Goal: Transaction & Acquisition: Book appointment/travel/reservation

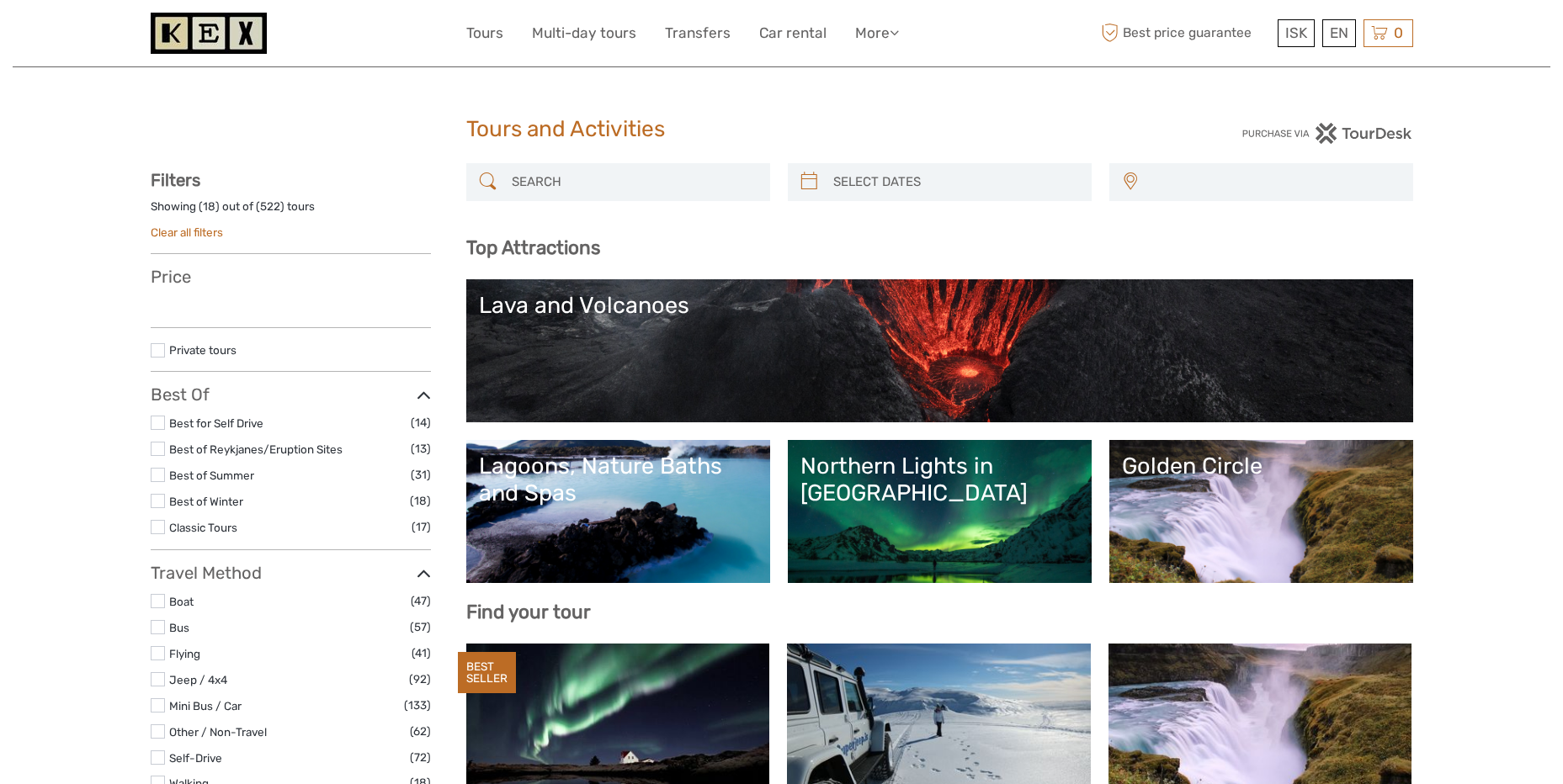
select select
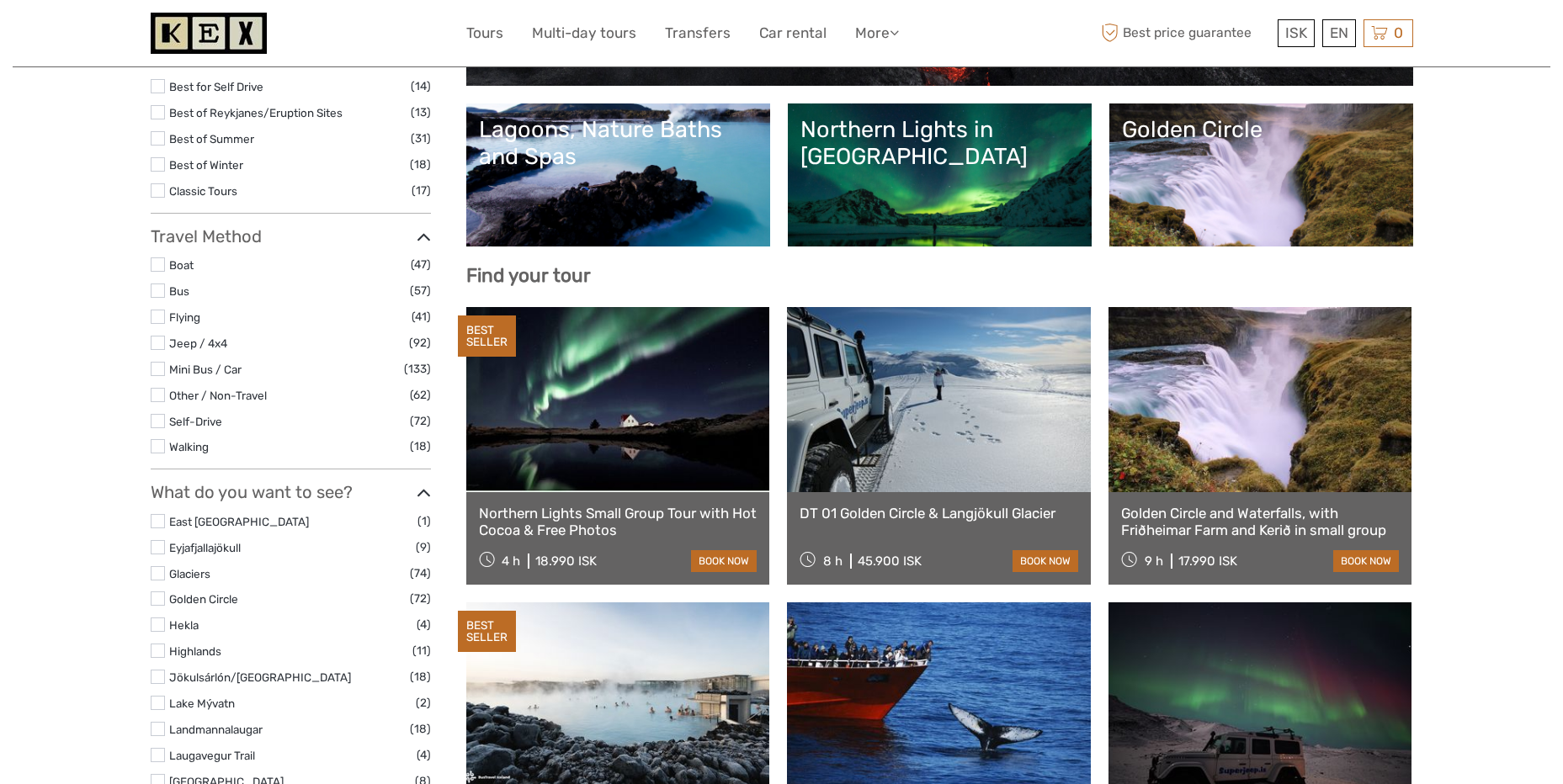
select select
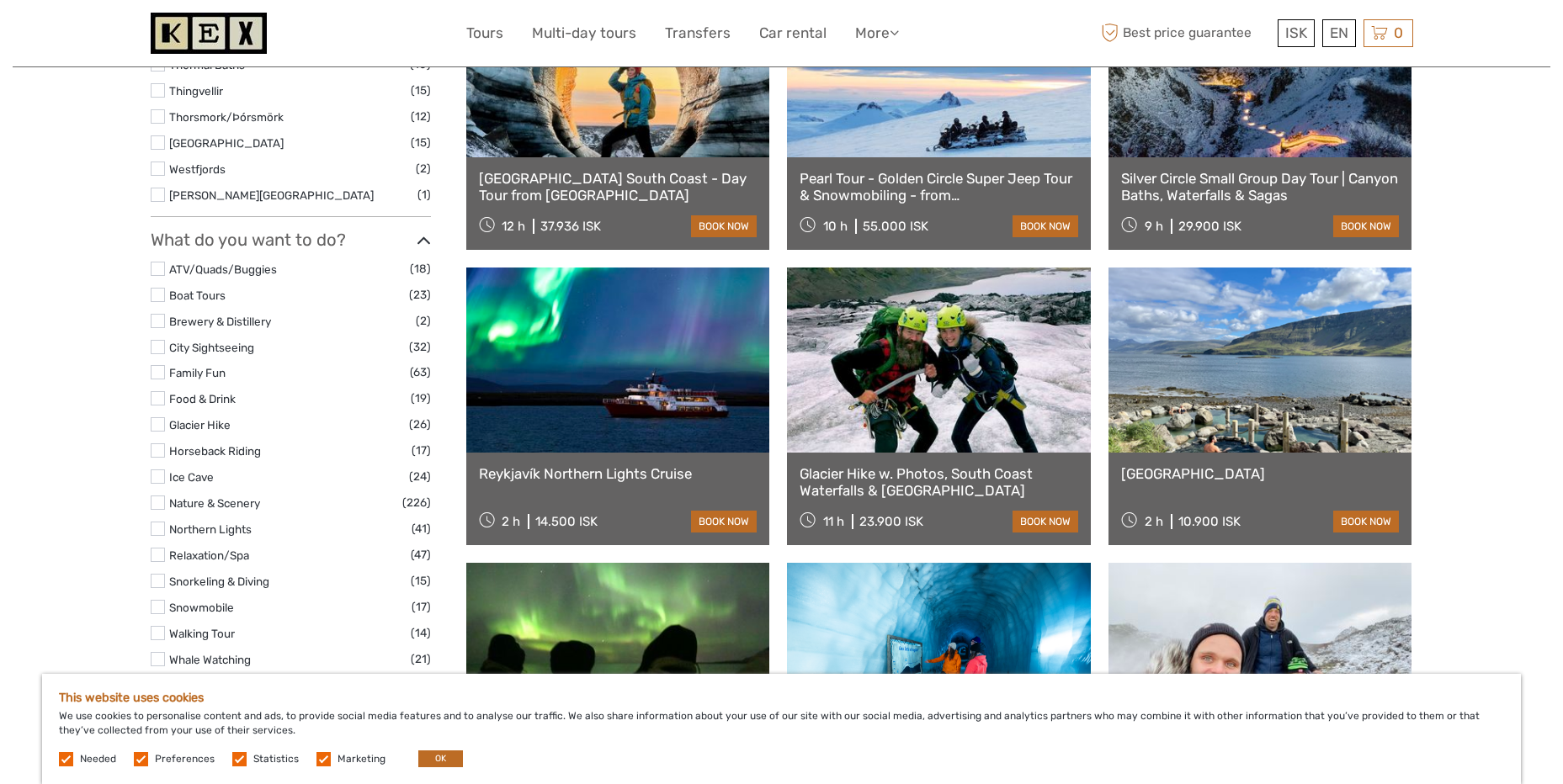
scroll to position [1010, 0]
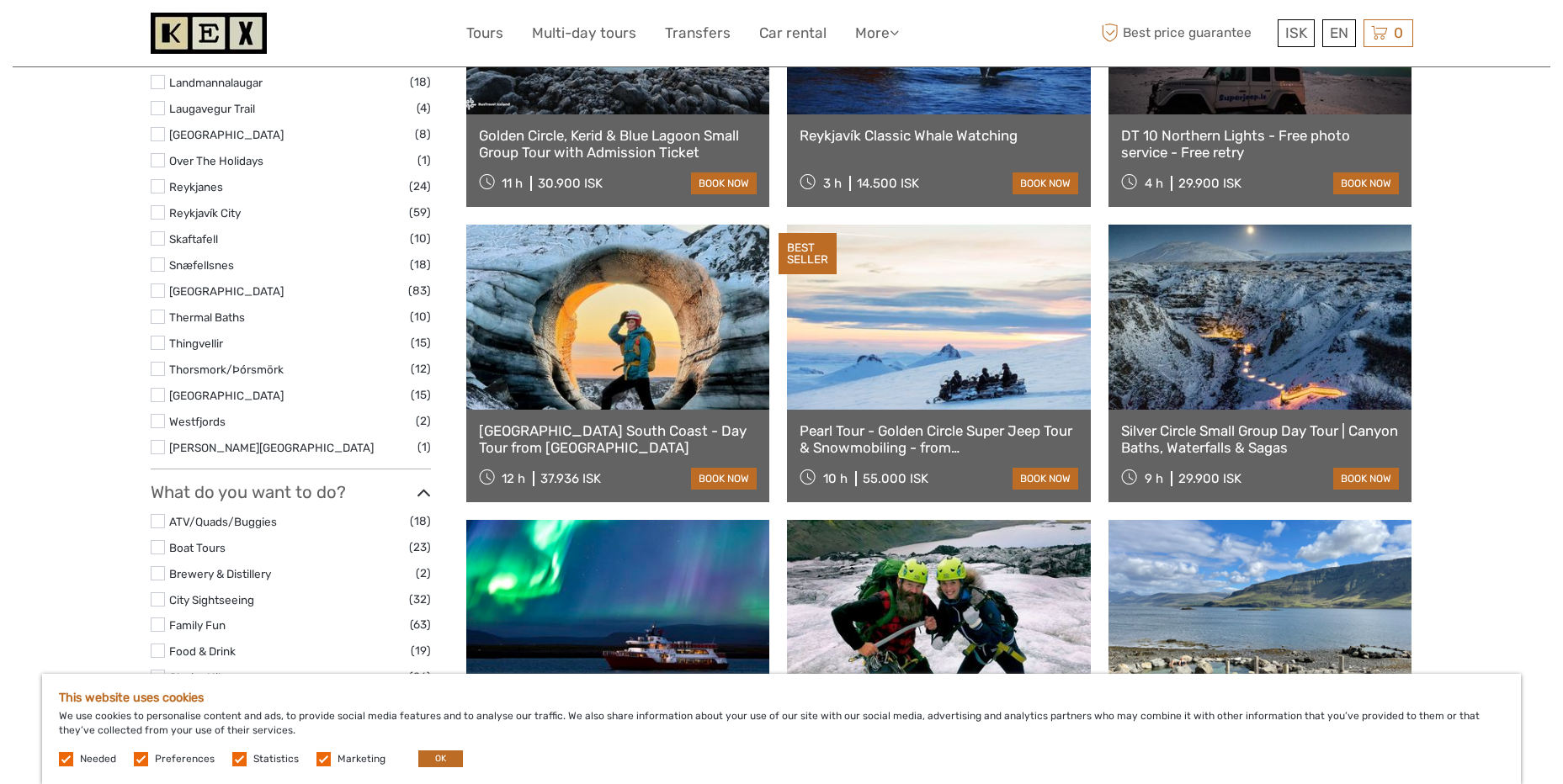
click at [893, 428] on link "Pearl Tour - Golden Circle Super Jeep Tour & Snowmobiling - from Reykjavik" at bounding box center [939, 439] width 279 height 34
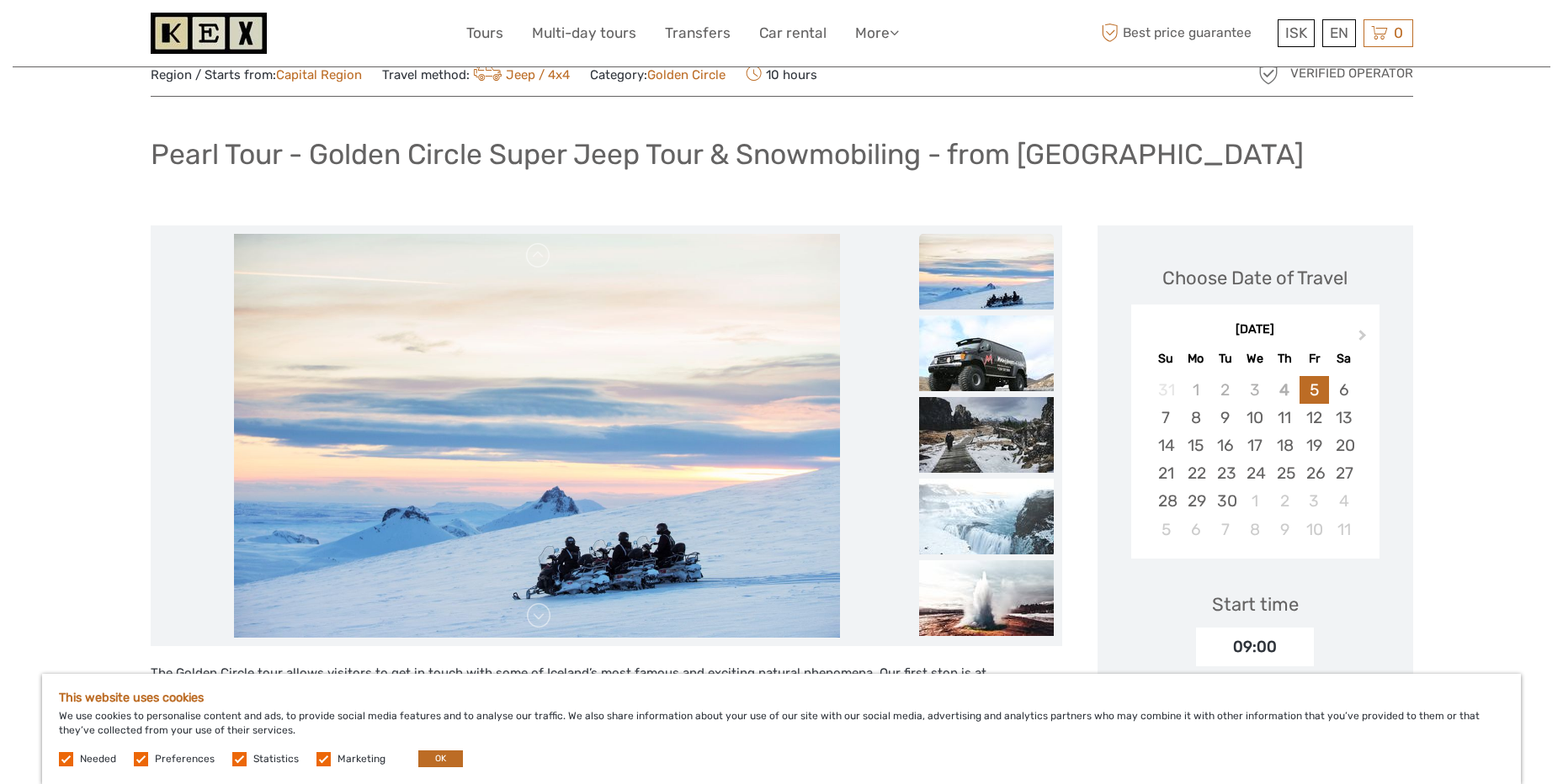
scroll to position [84, 0]
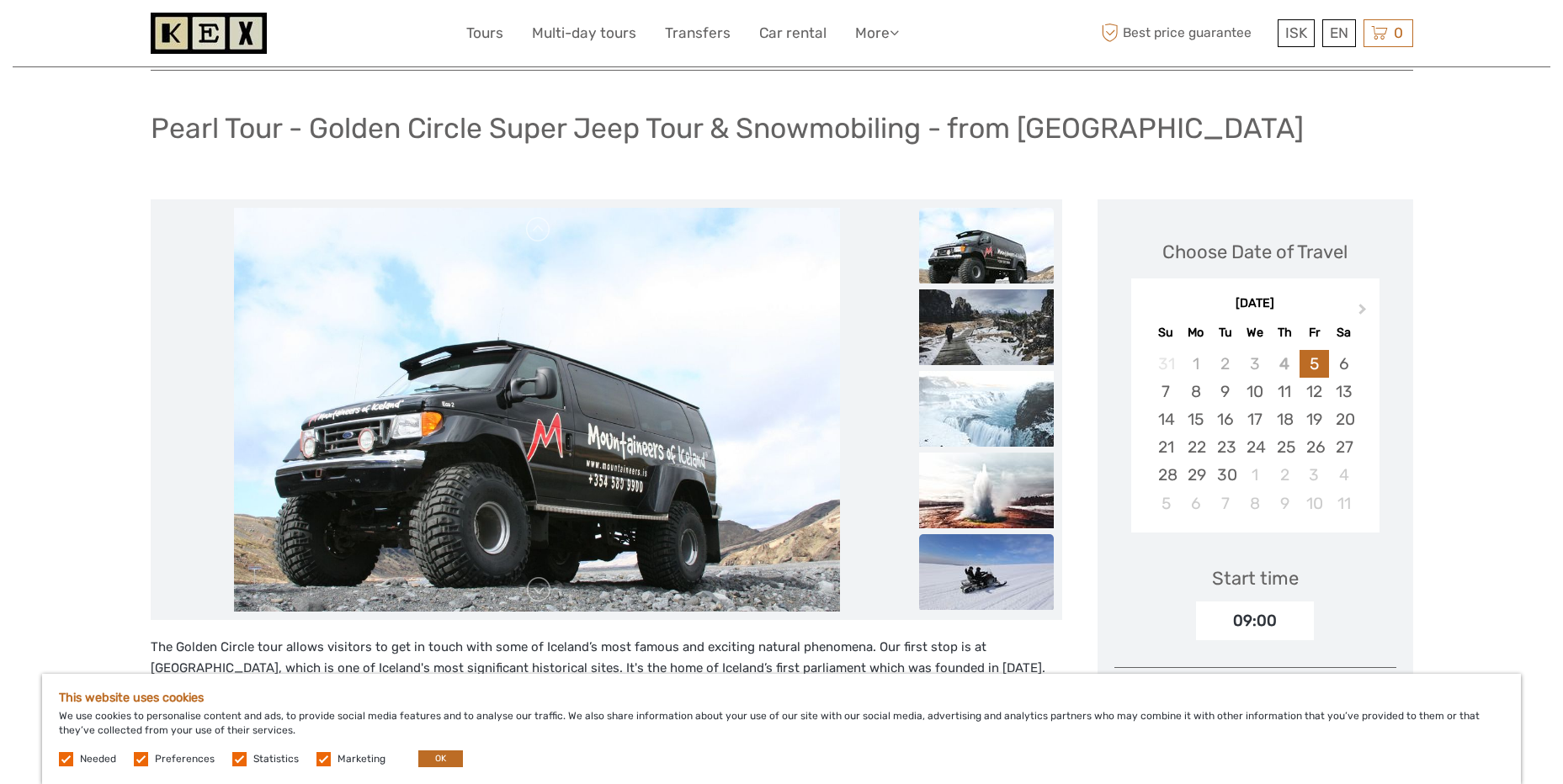
click at [985, 563] on img at bounding box center [986, 573] width 134 height 76
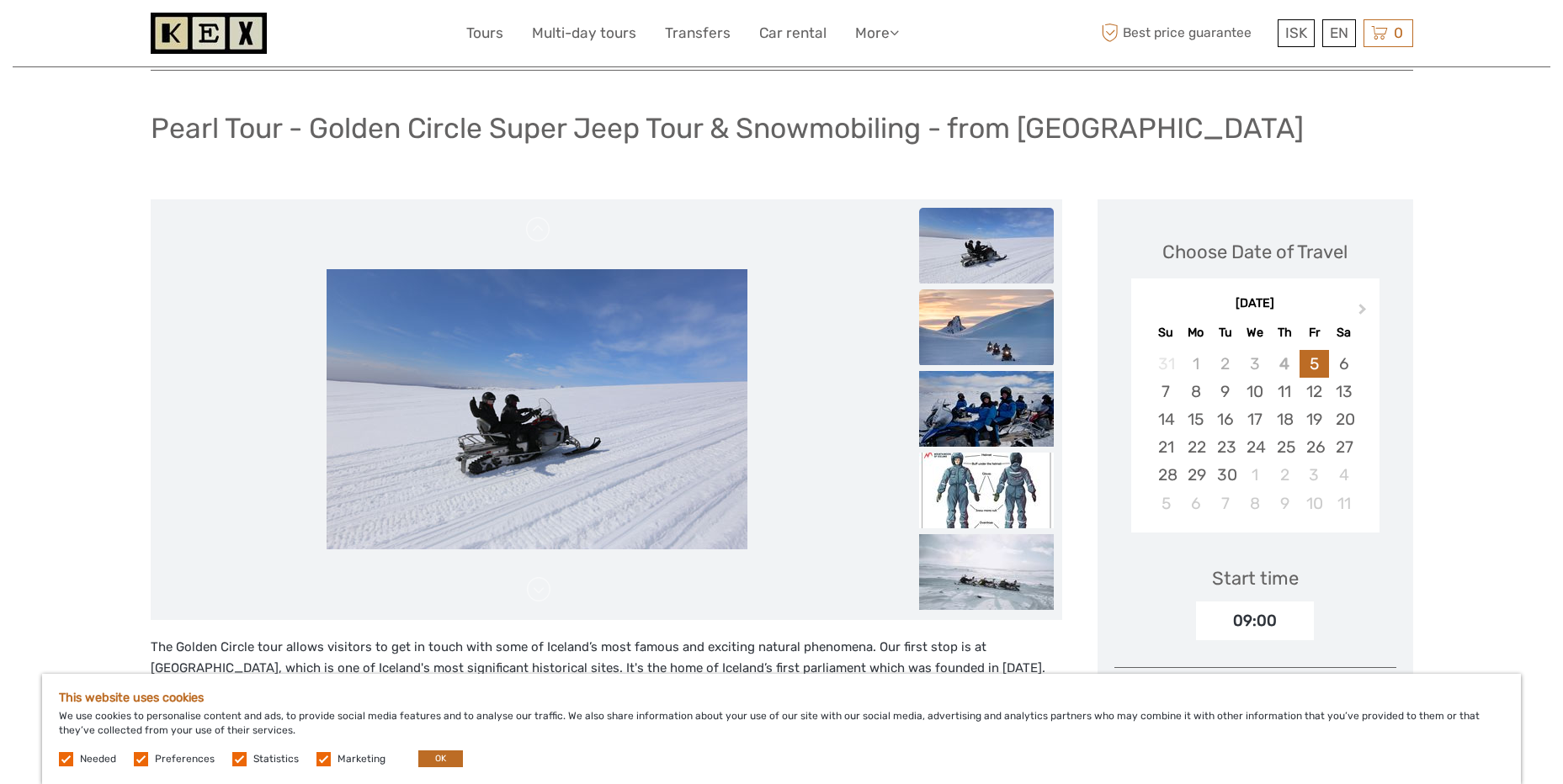
click at [985, 325] on img at bounding box center [986, 327] width 134 height 76
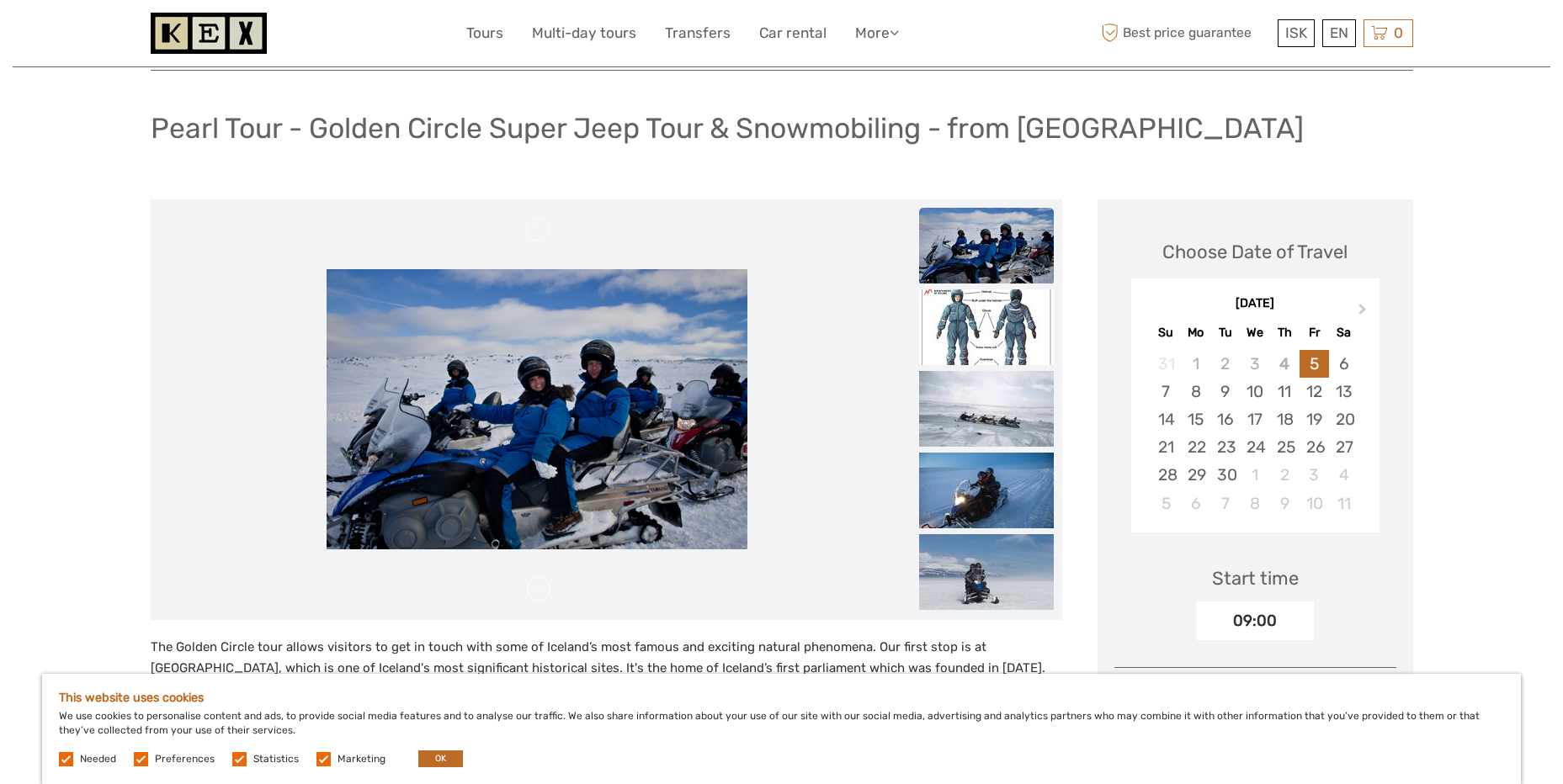
scroll to position [336, 0]
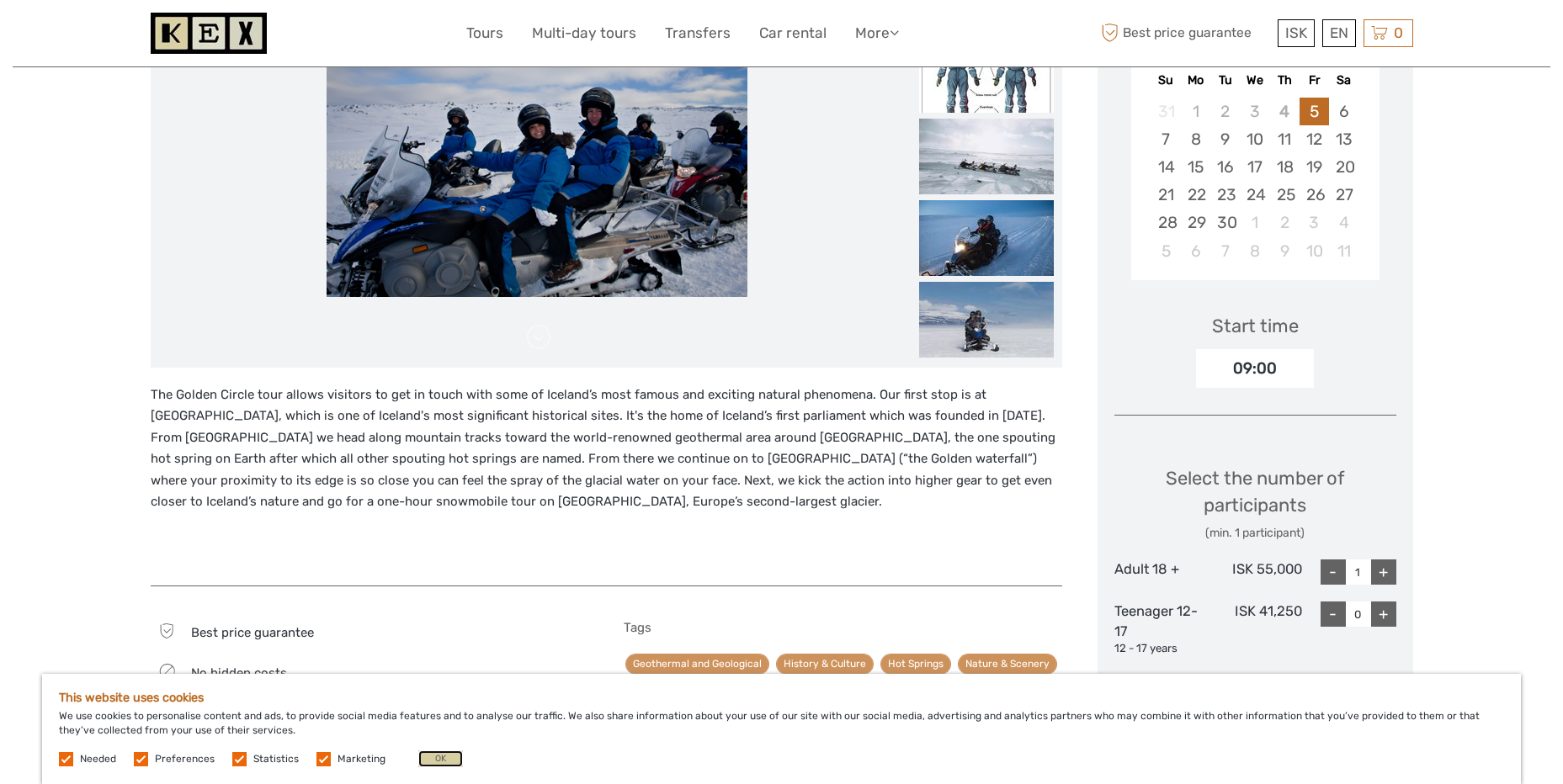
click at [436, 760] on button "OK" at bounding box center [440, 759] width 44 height 17
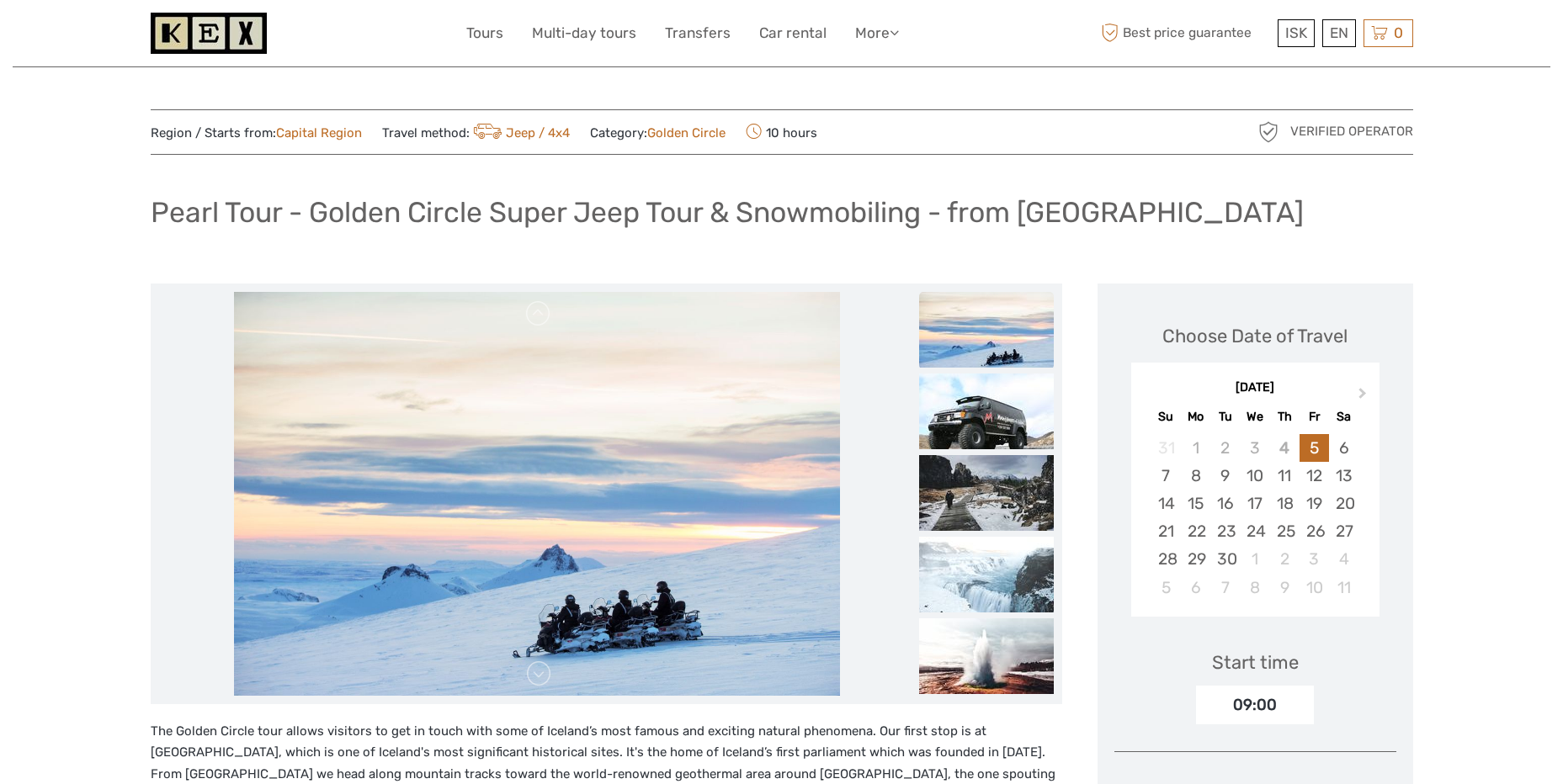
scroll to position [84, 0]
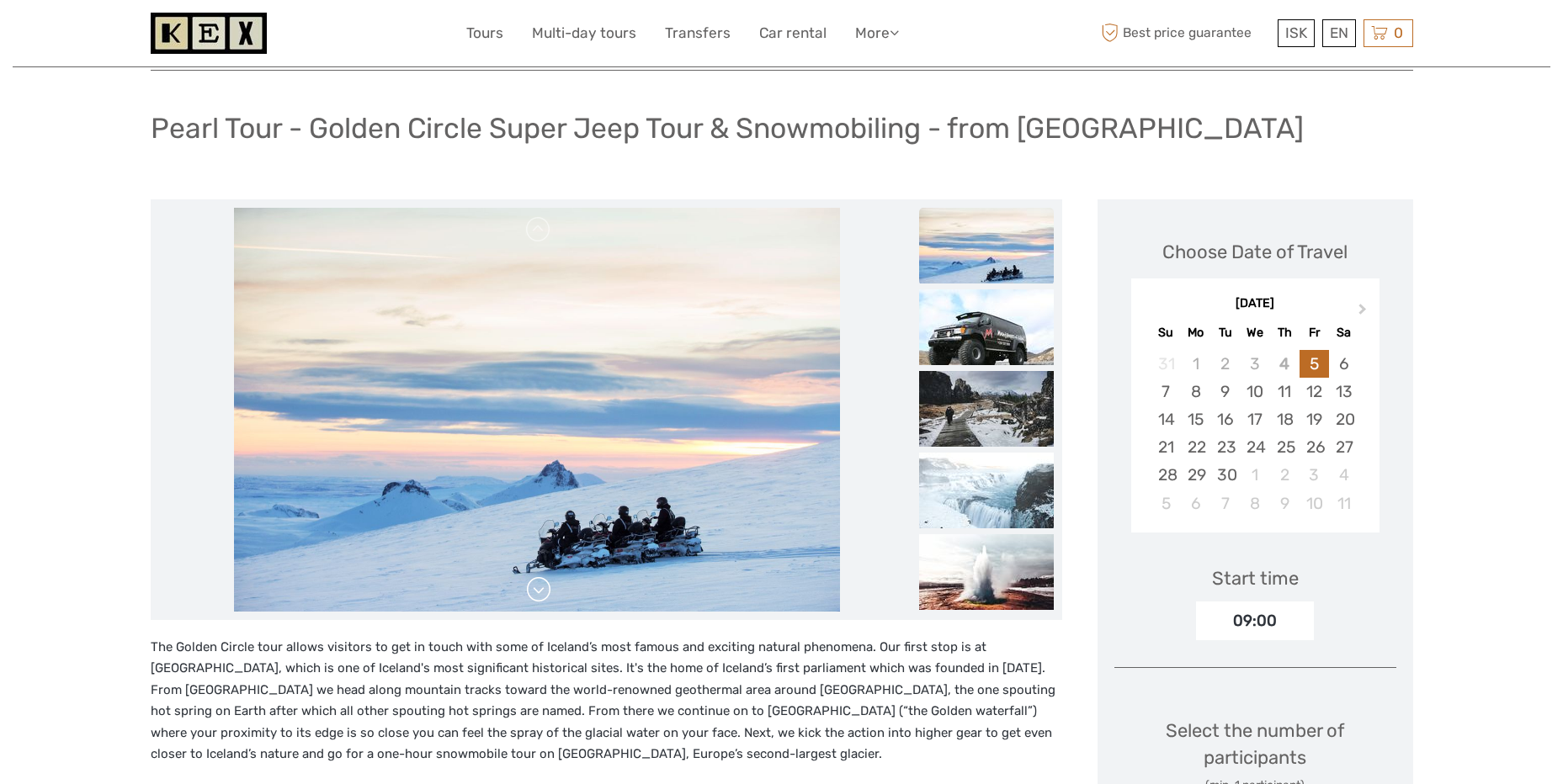
click at [544, 595] on link at bounding box center [539, 589] width 27 height 27
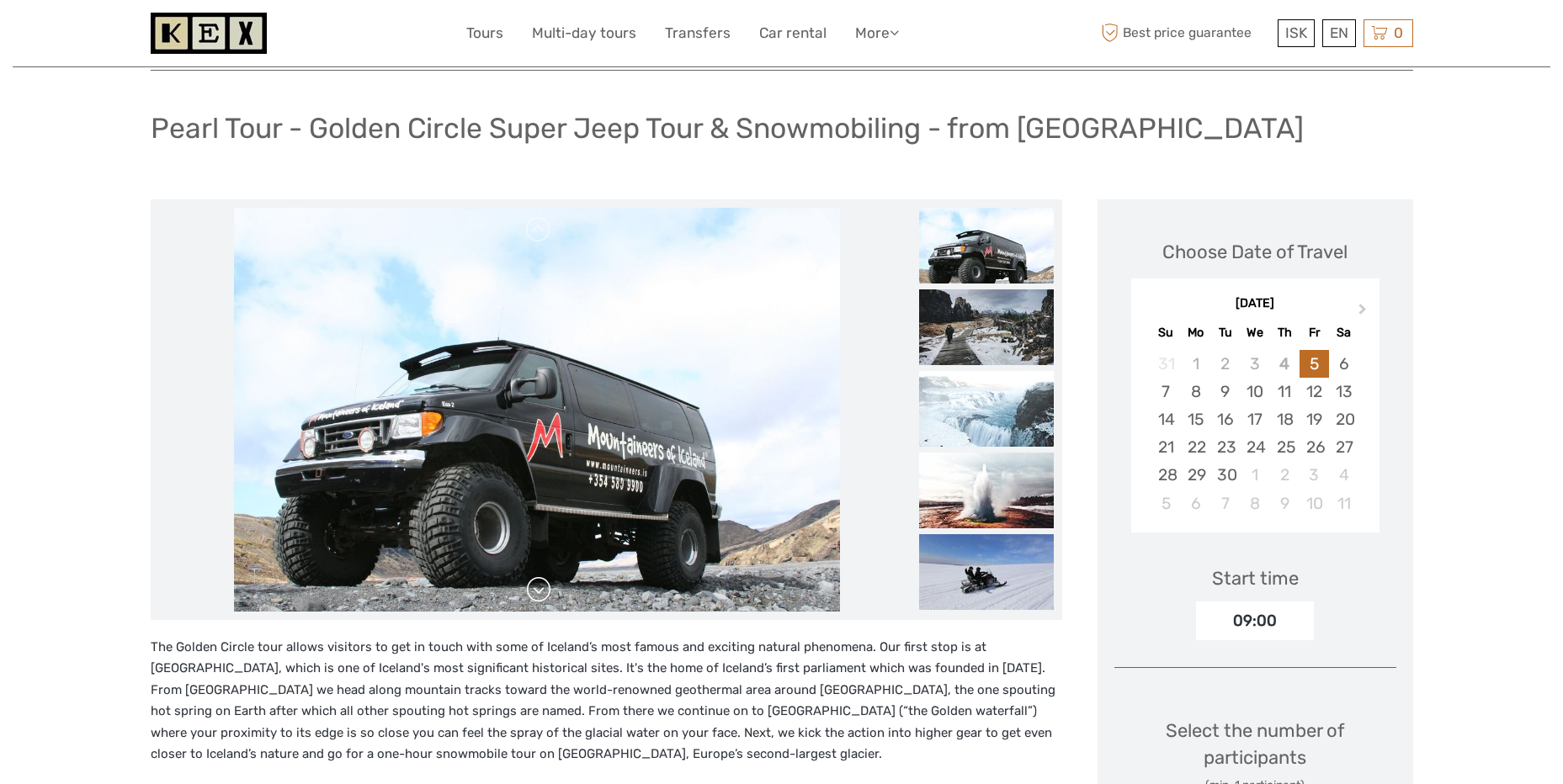
click at [544, 595] on link at bounding box center [539, 589] width 27 height 27
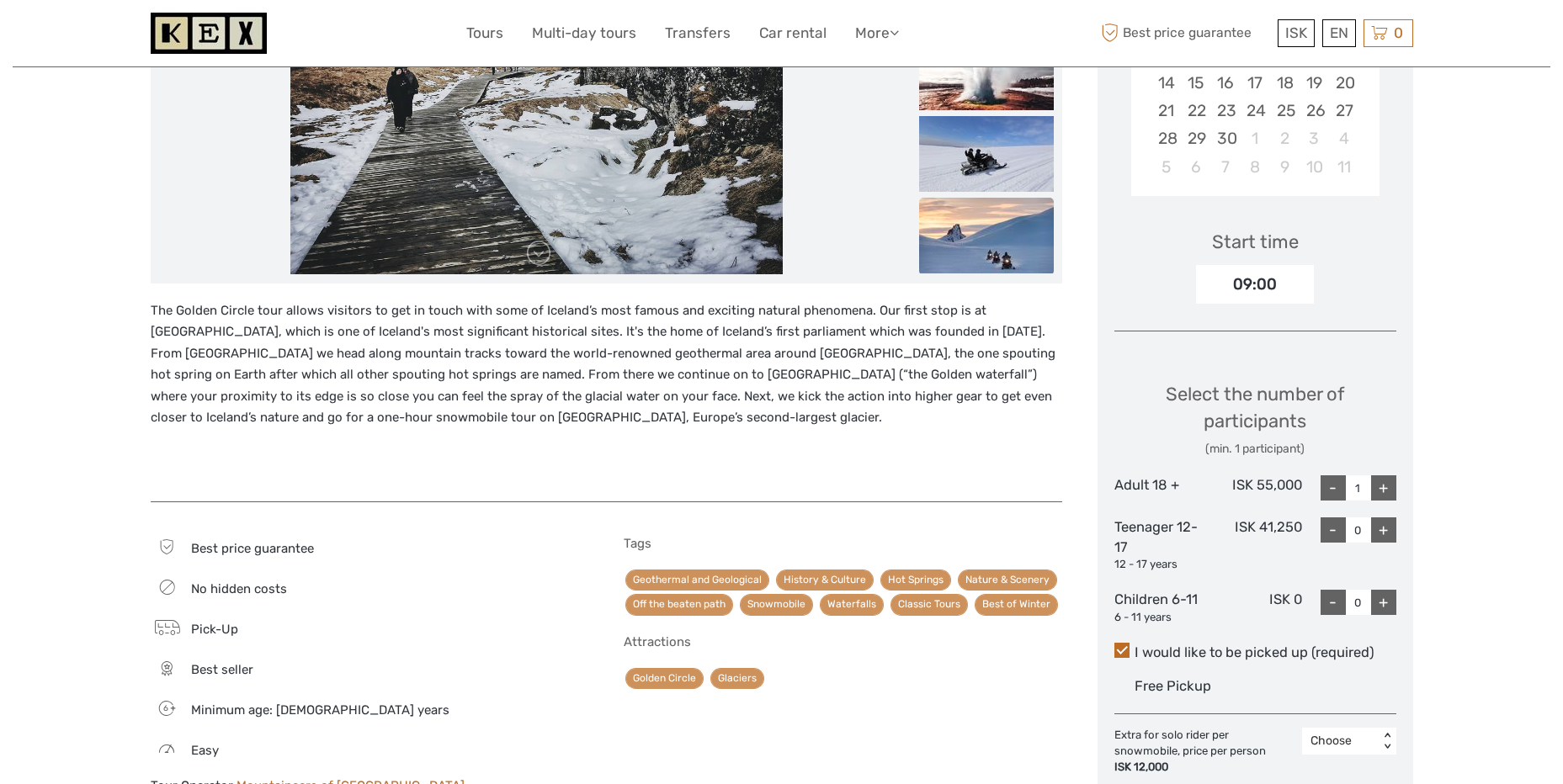
scroll to position [0, 0]
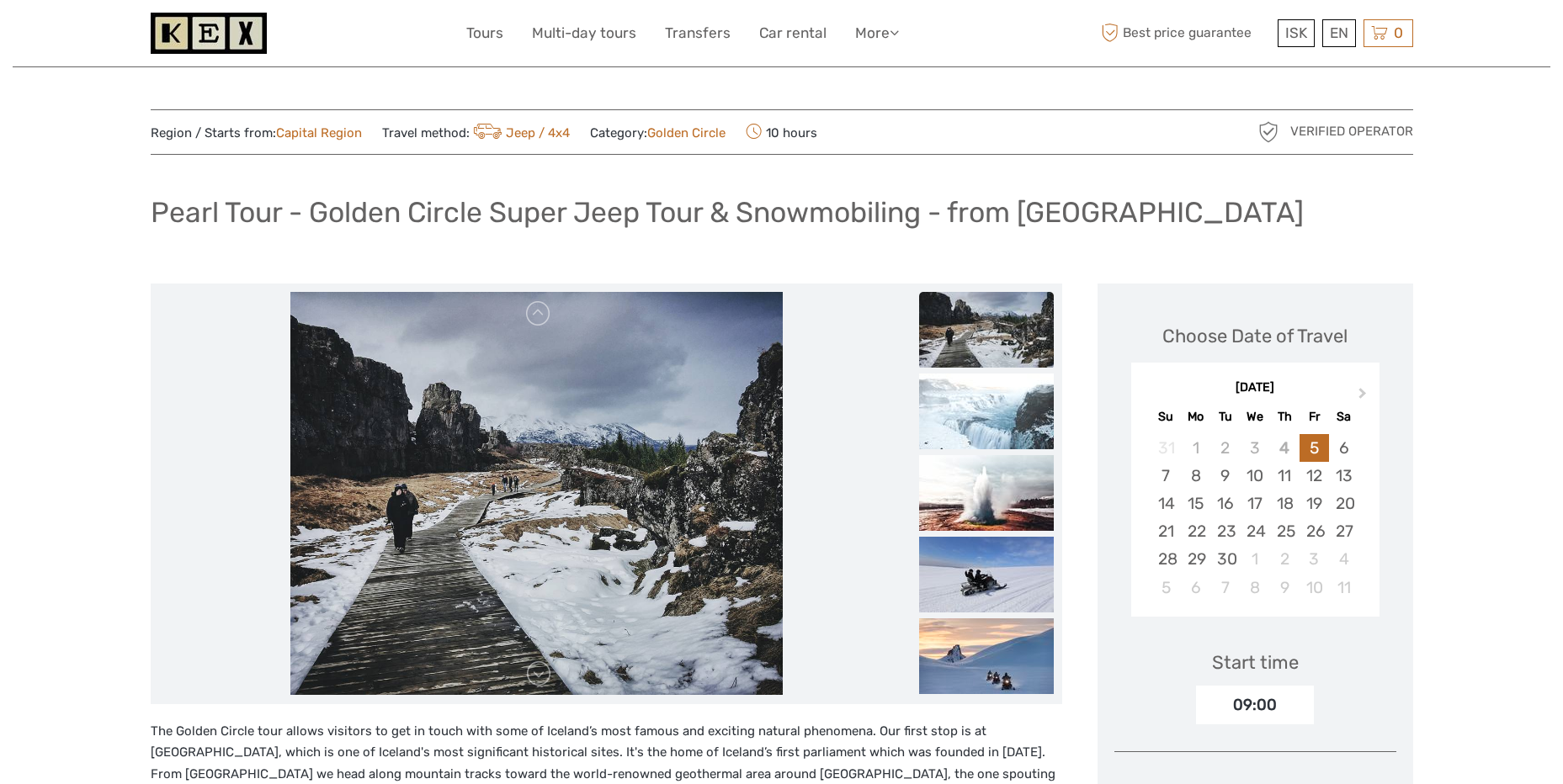
click at [257, 32] on img at bounding box center [209, 33] width 116 height 41
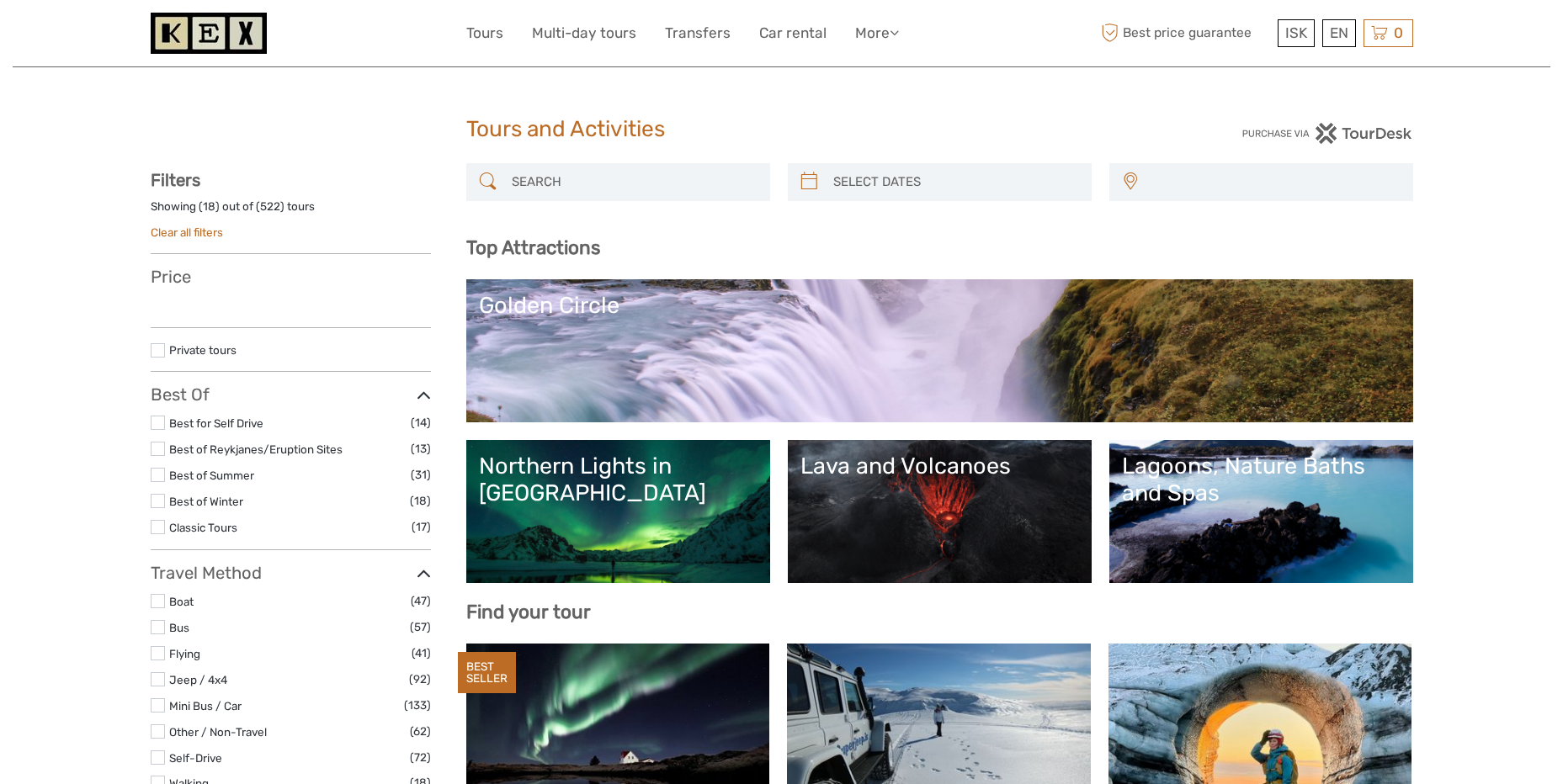
select select
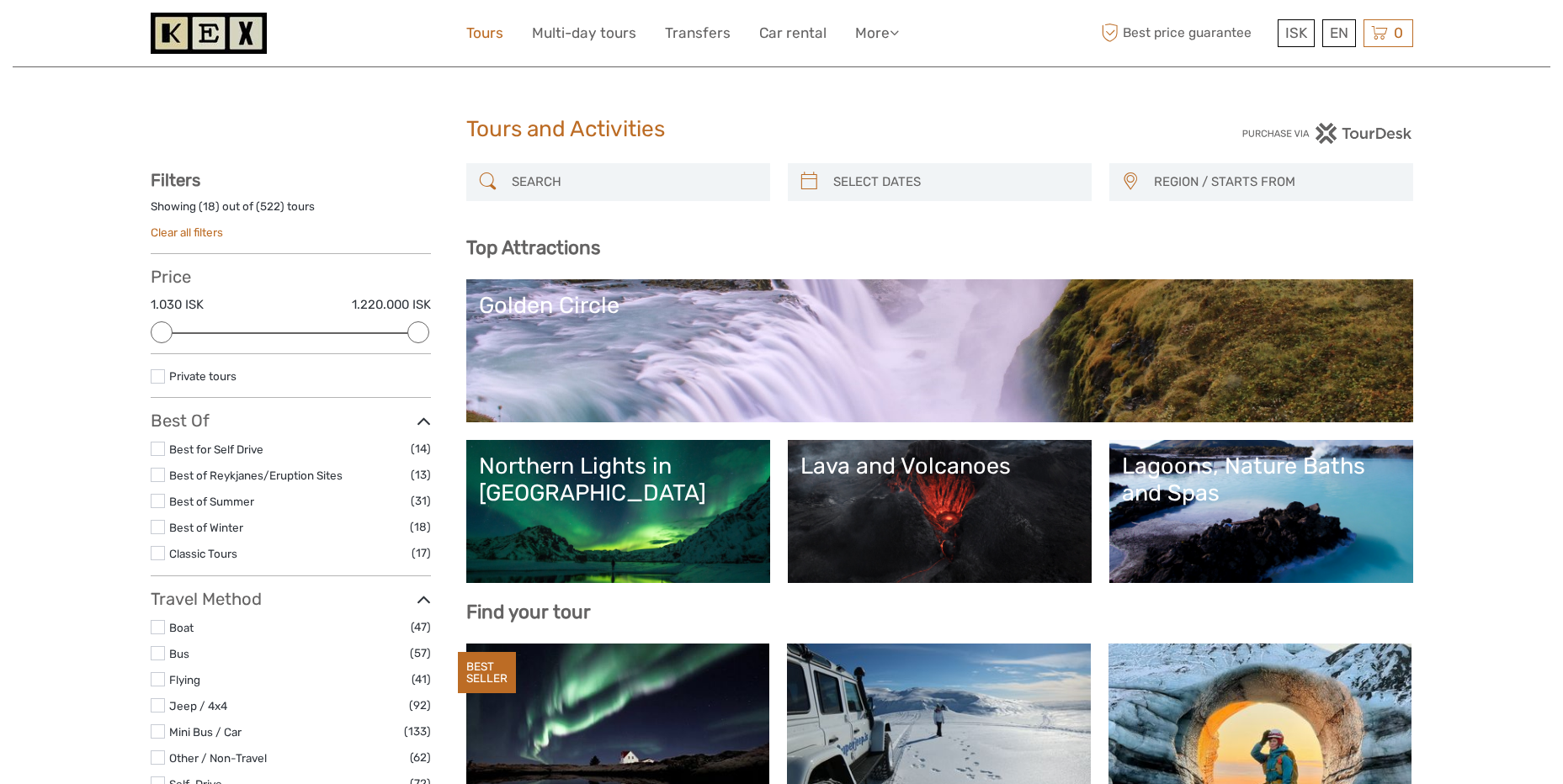
click at [493, 31] on link "Tours" at bounding box center [485, 33] width 37 height 24
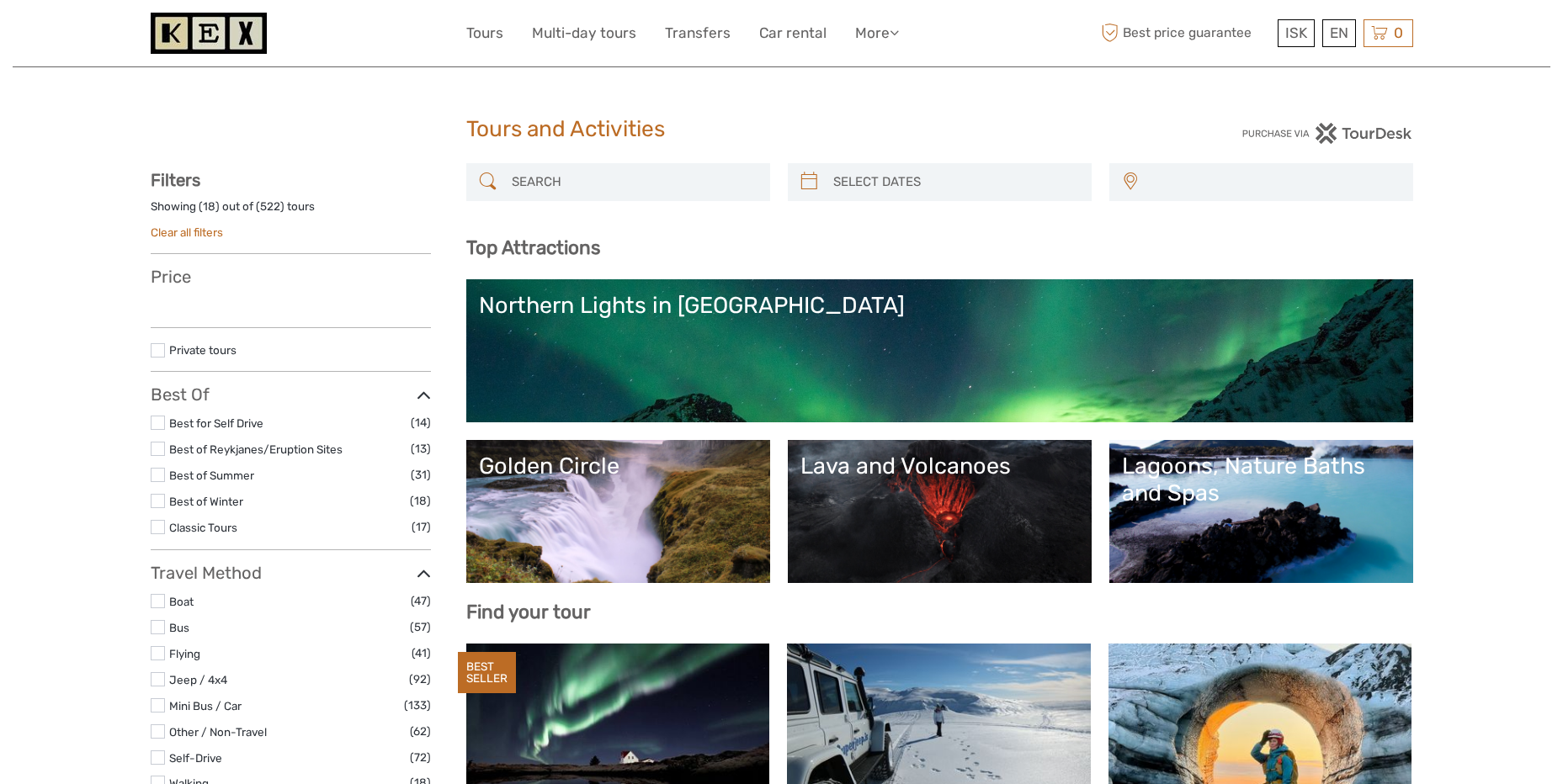
select select
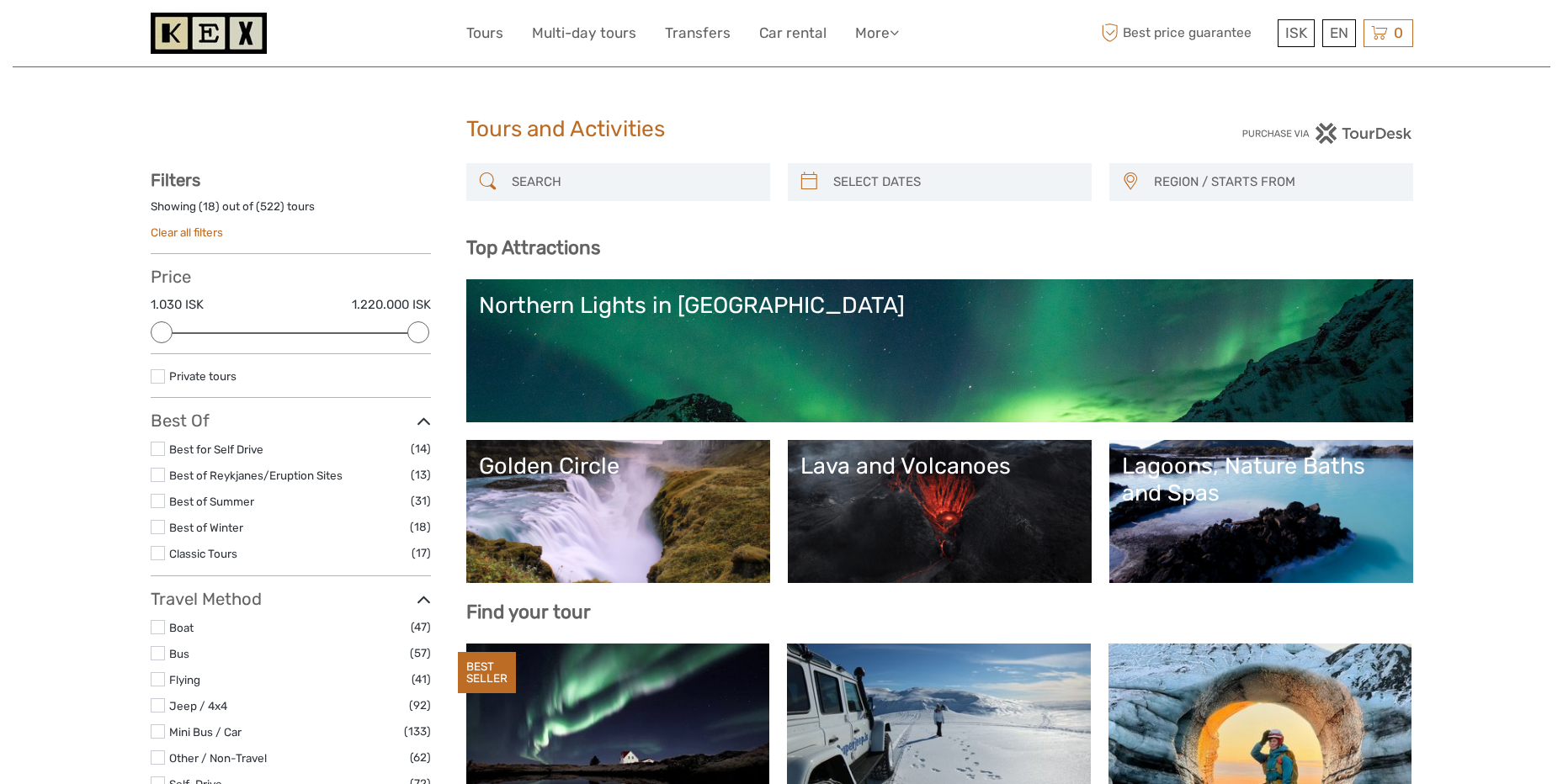
click at [588, 166] on div at bounding box center [618, 182] width 304 height 38
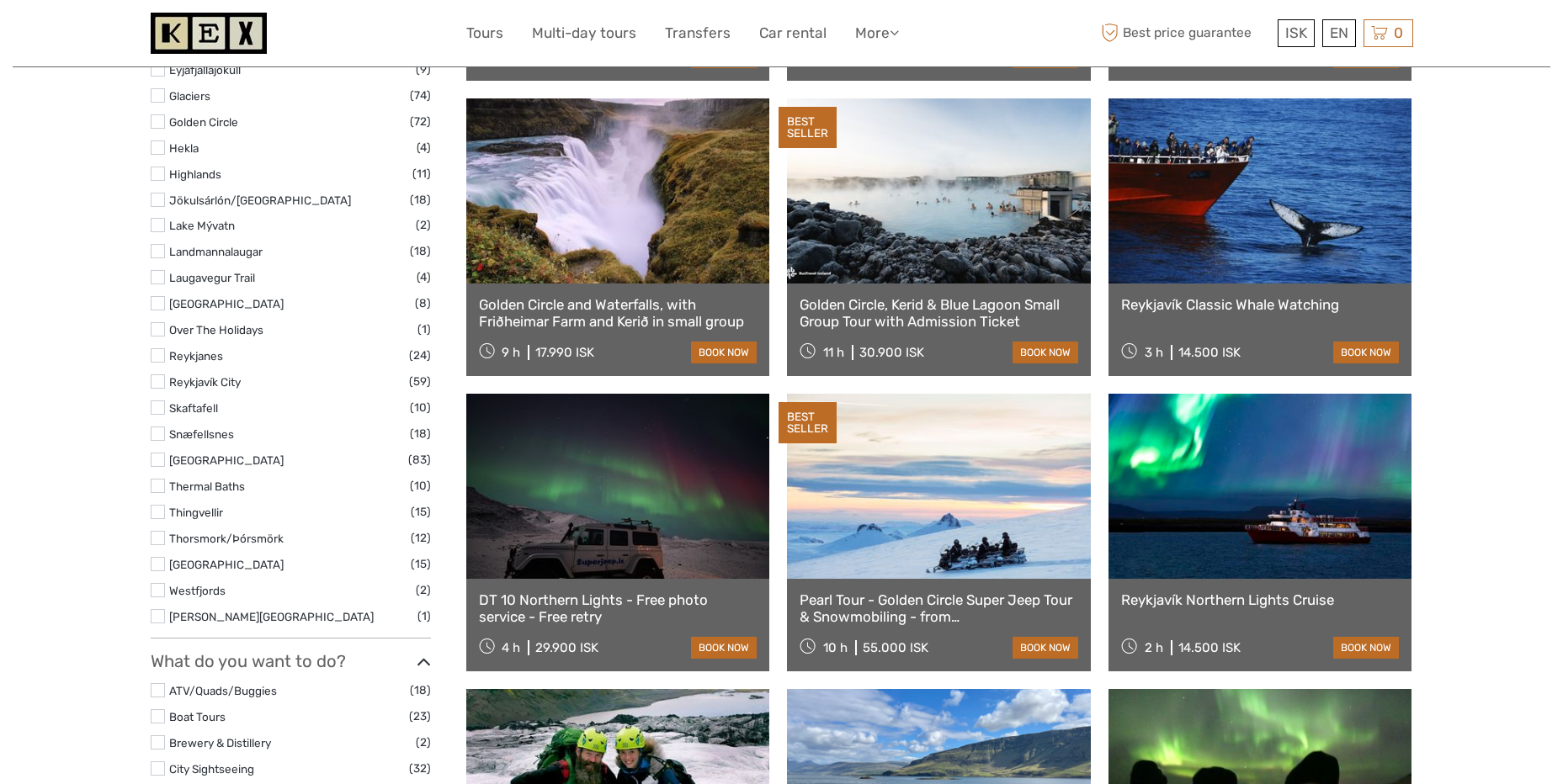
scroll to position [841, 0]
click at [1156, 308] on link "Reykjavík Classic Whale Watching" at bounding box center [1261, 304] width 279 height 17
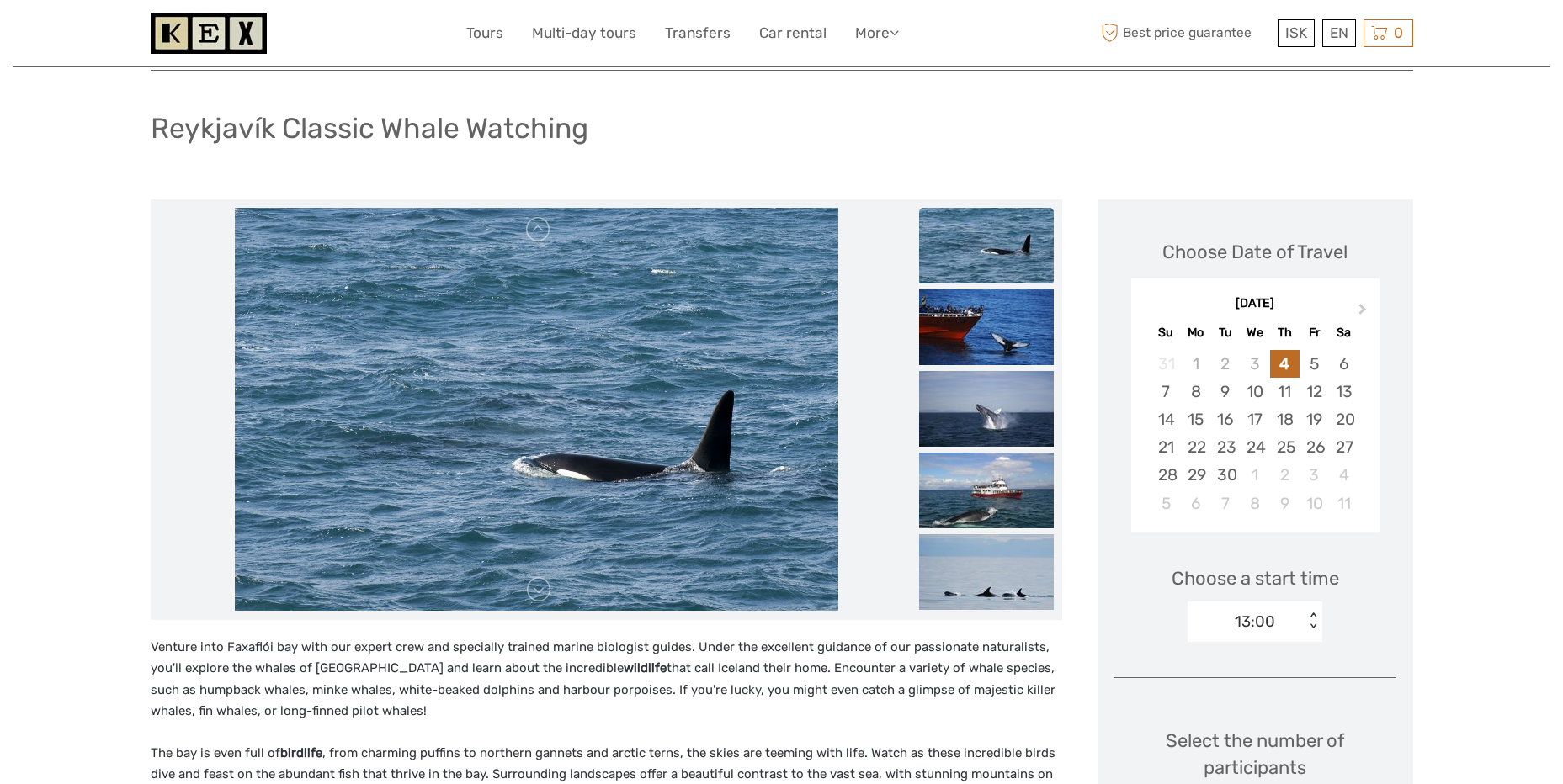
scroll to position [169, 0]
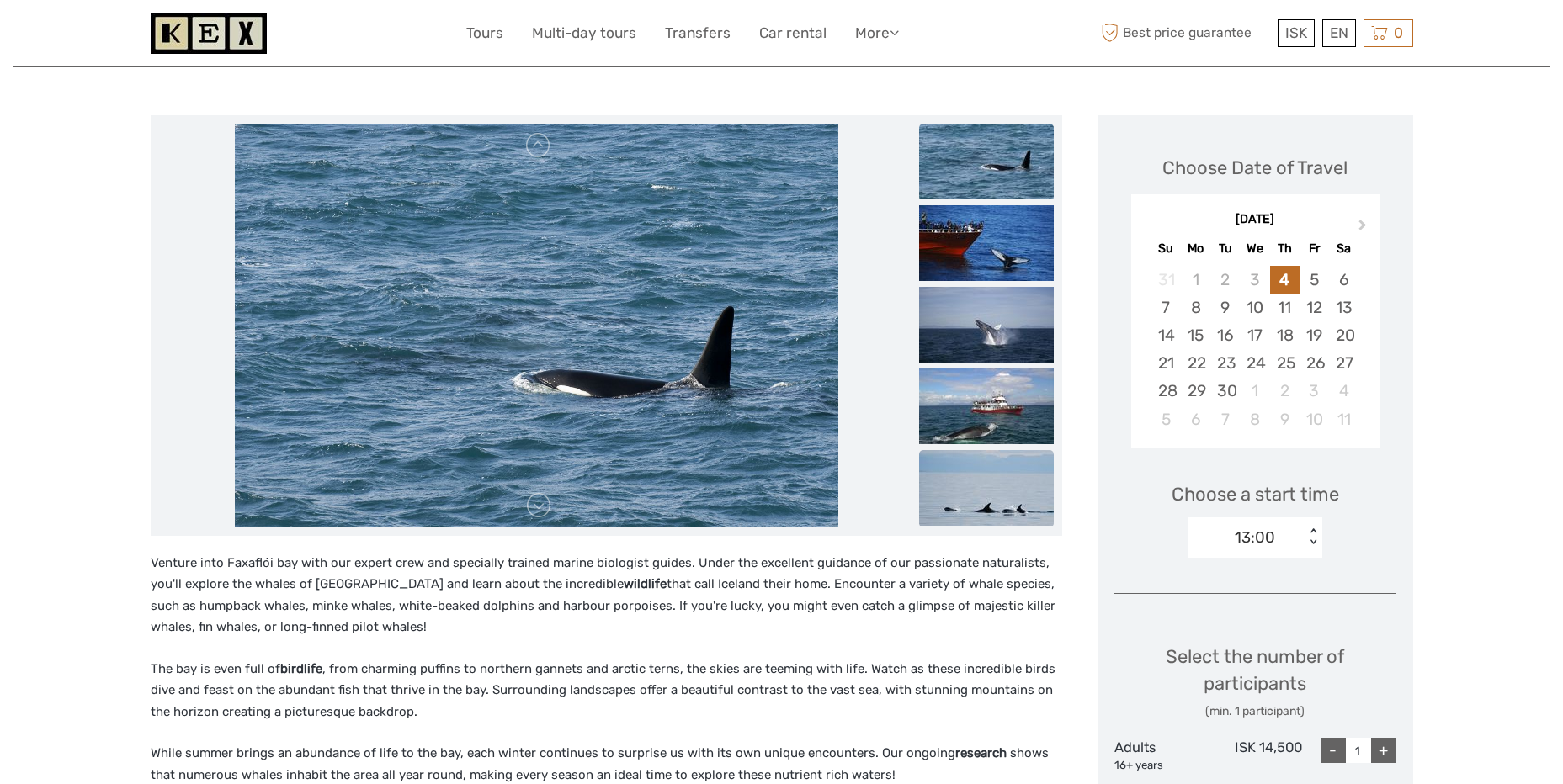
click at [1002, 493] on img at bounding box center [986, 488] width 134 height 76
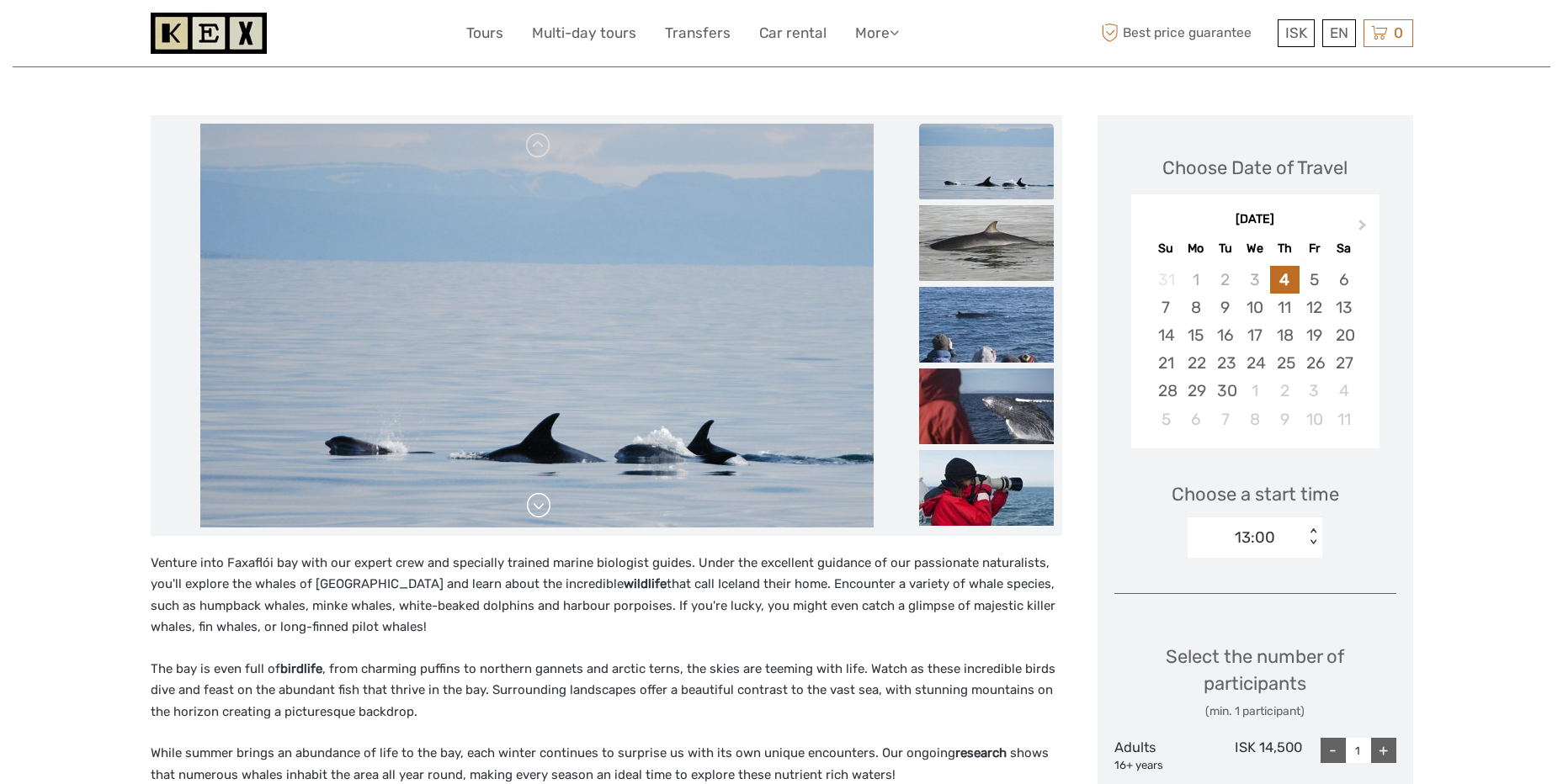
click at [546, 510] on link at bounding box center [539, 505] width 27 height 27
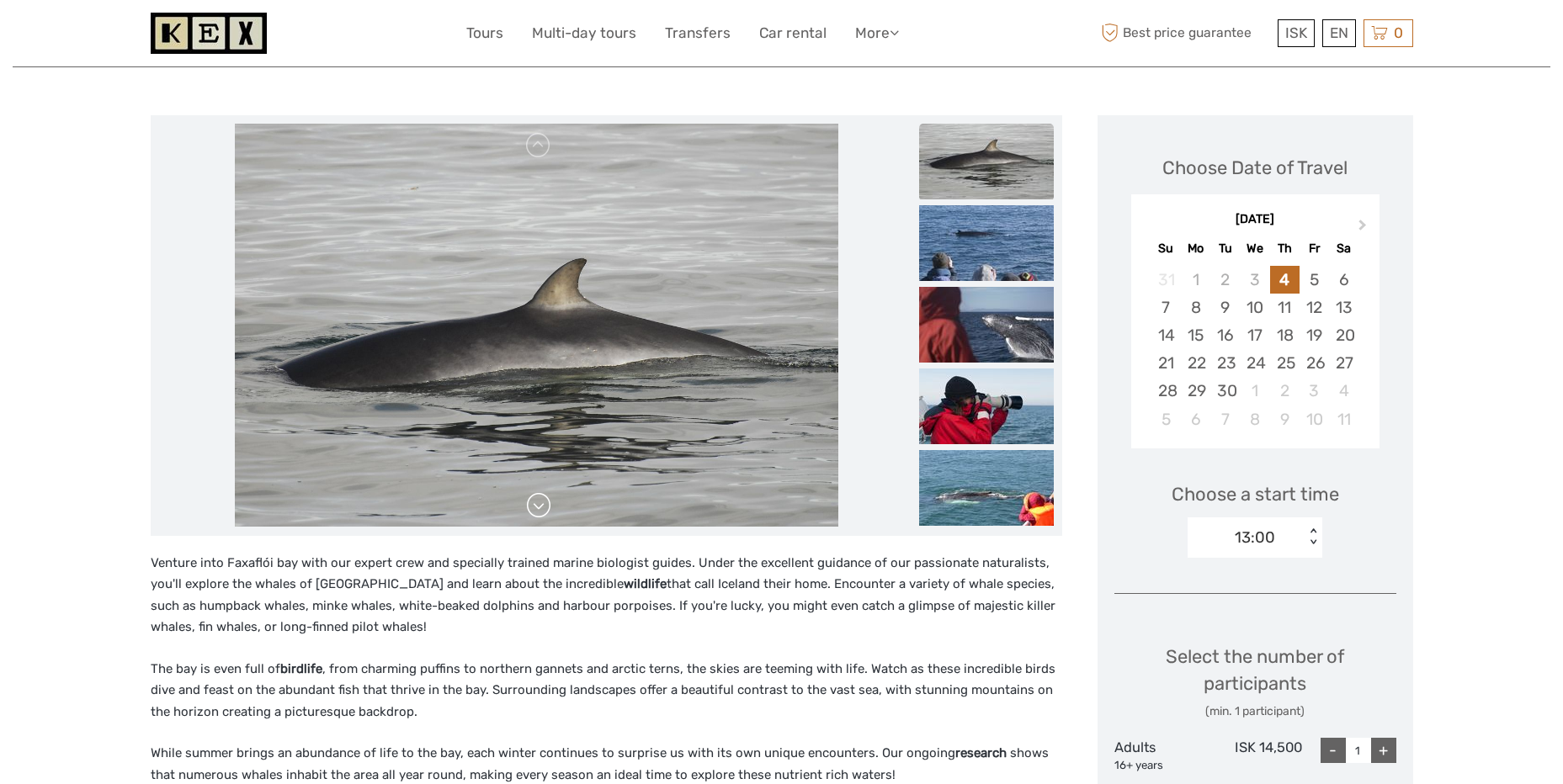
click at [543, 510] on link at bounding box center [539, 505] width 27 height 27
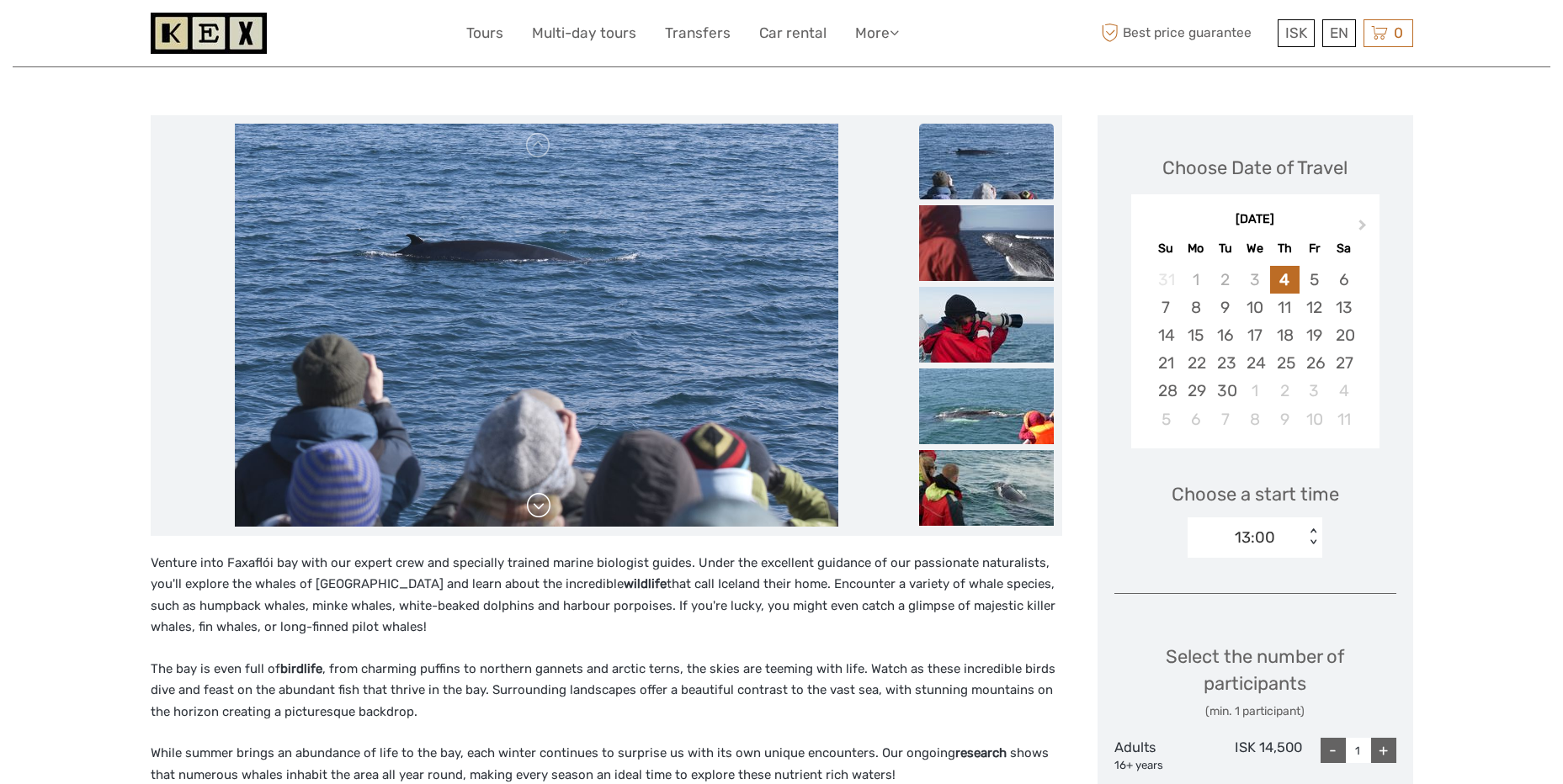
click at [543, 510] on link at bounding box center [539, 505] width 27 height 27
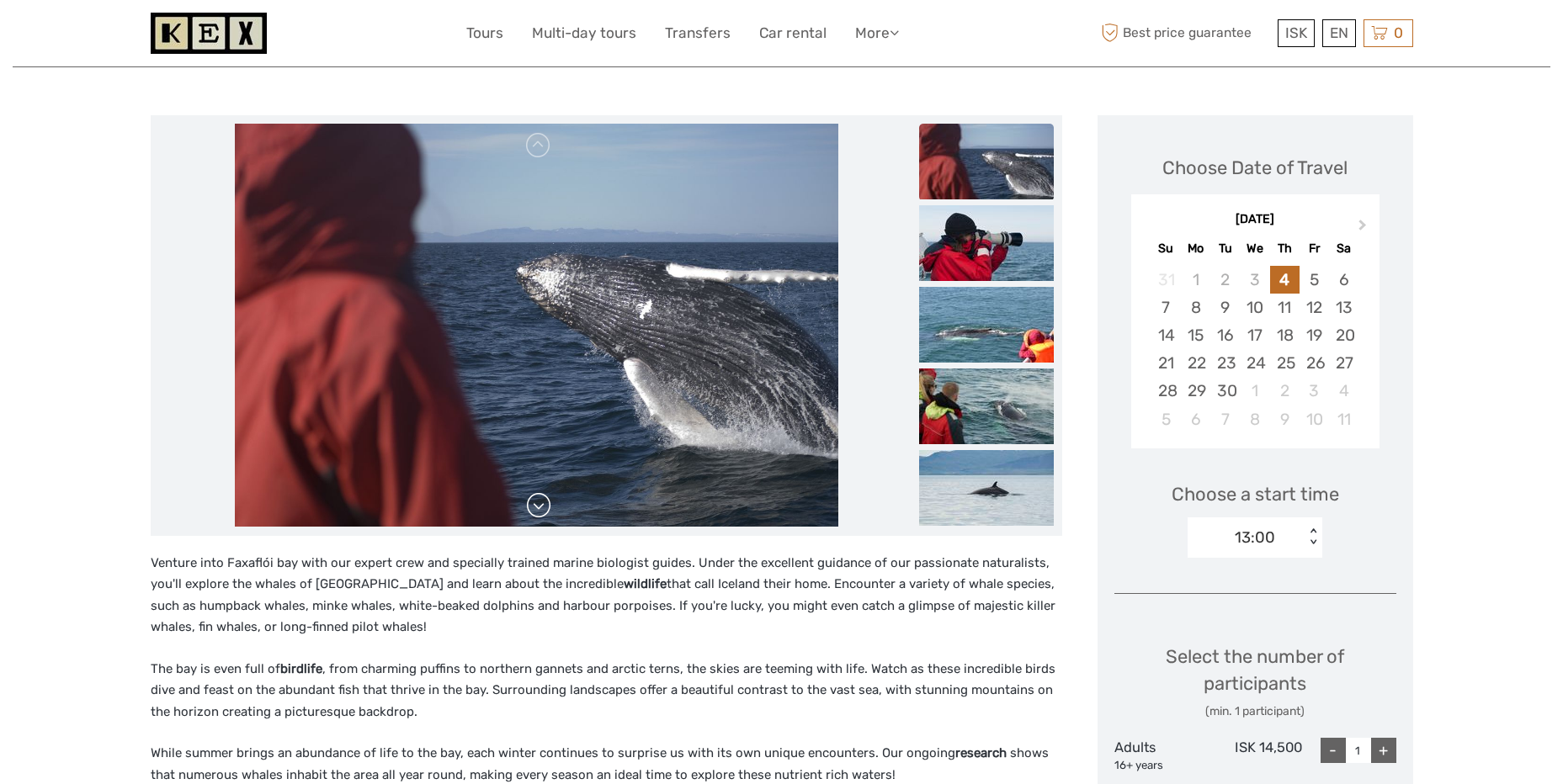
click at [543, 510] on link at bounding box center [539, 505] width 27 height 27
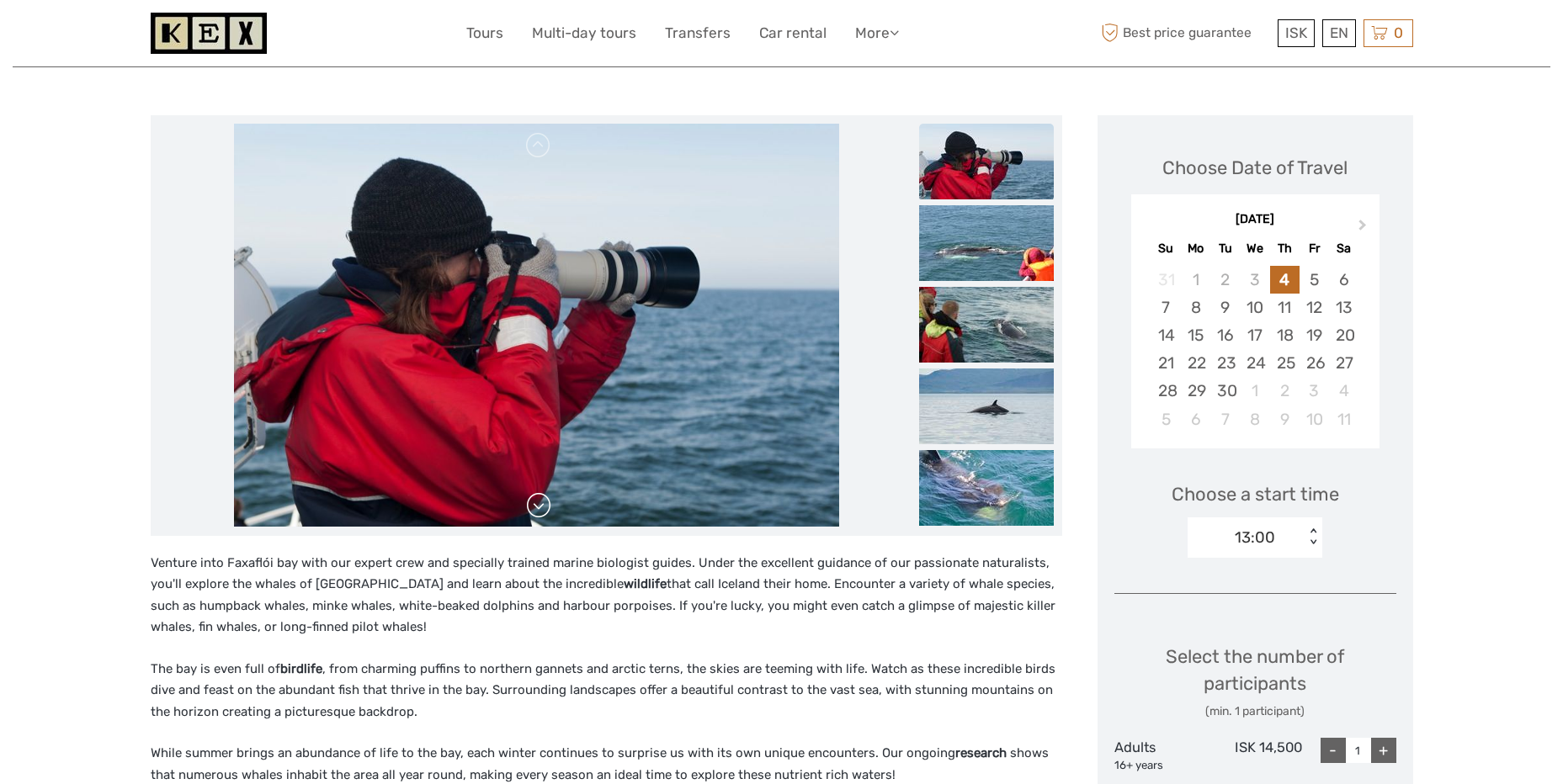
click at [543, 510] on link at bounding box center [539, 505] width 27 height 27
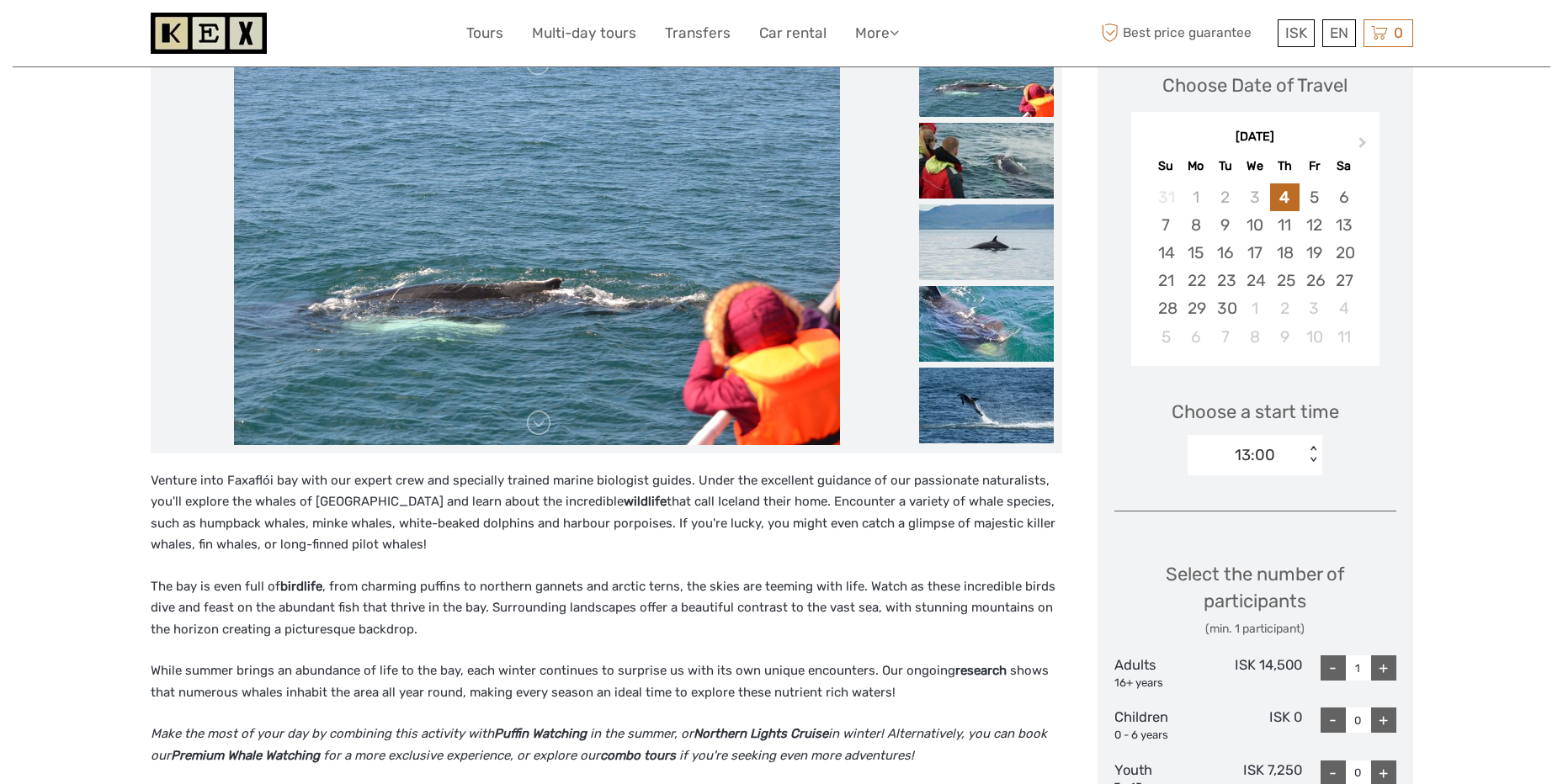
scroll to position [252, 0]
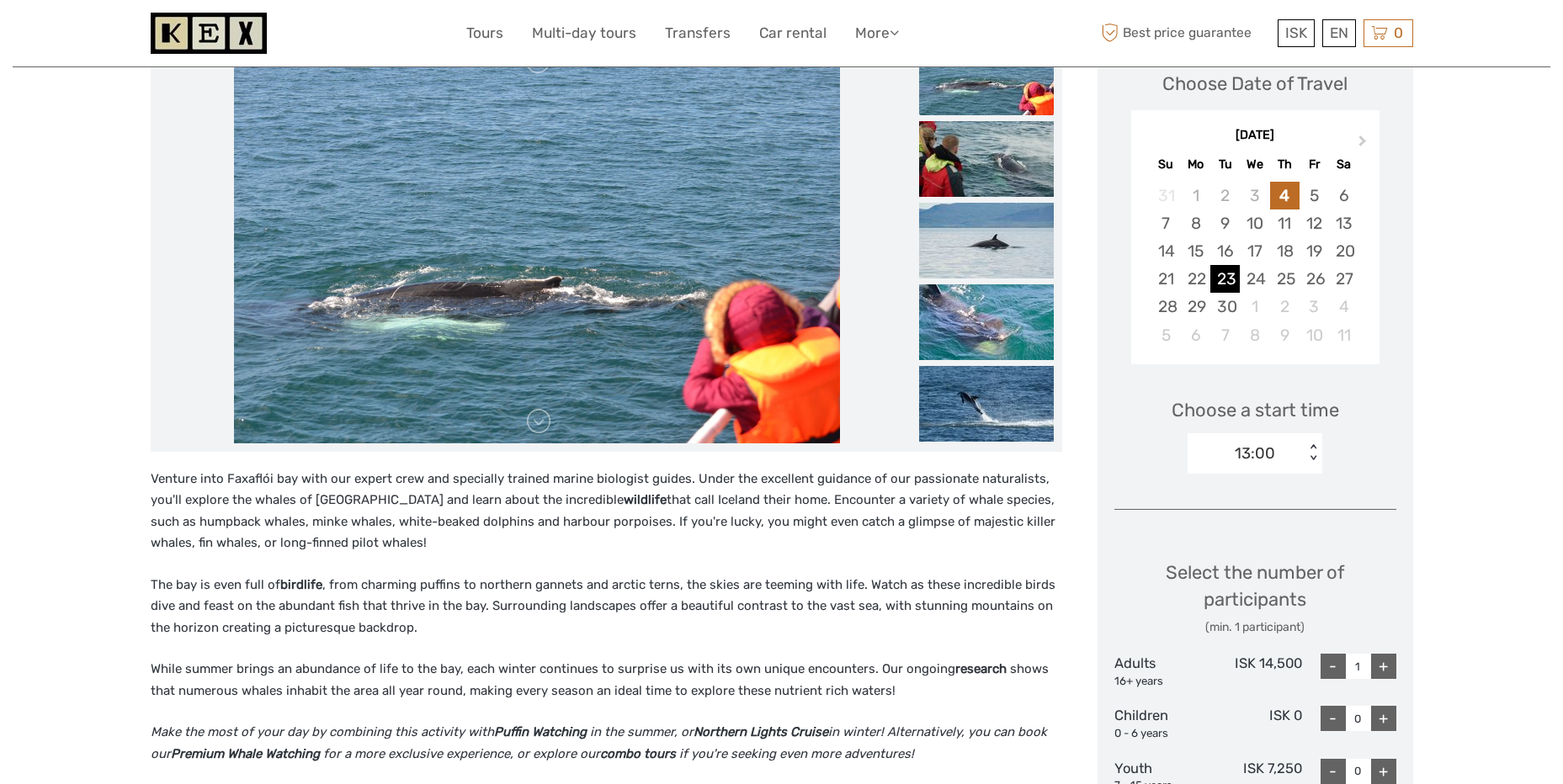
click at [1225, 282] on div "23" at bounding box center [1226, 279] width 30 height 28
click at [1318, 440] on div "09:00 < >" at bounding box center [1254, 454] width 134 height 41
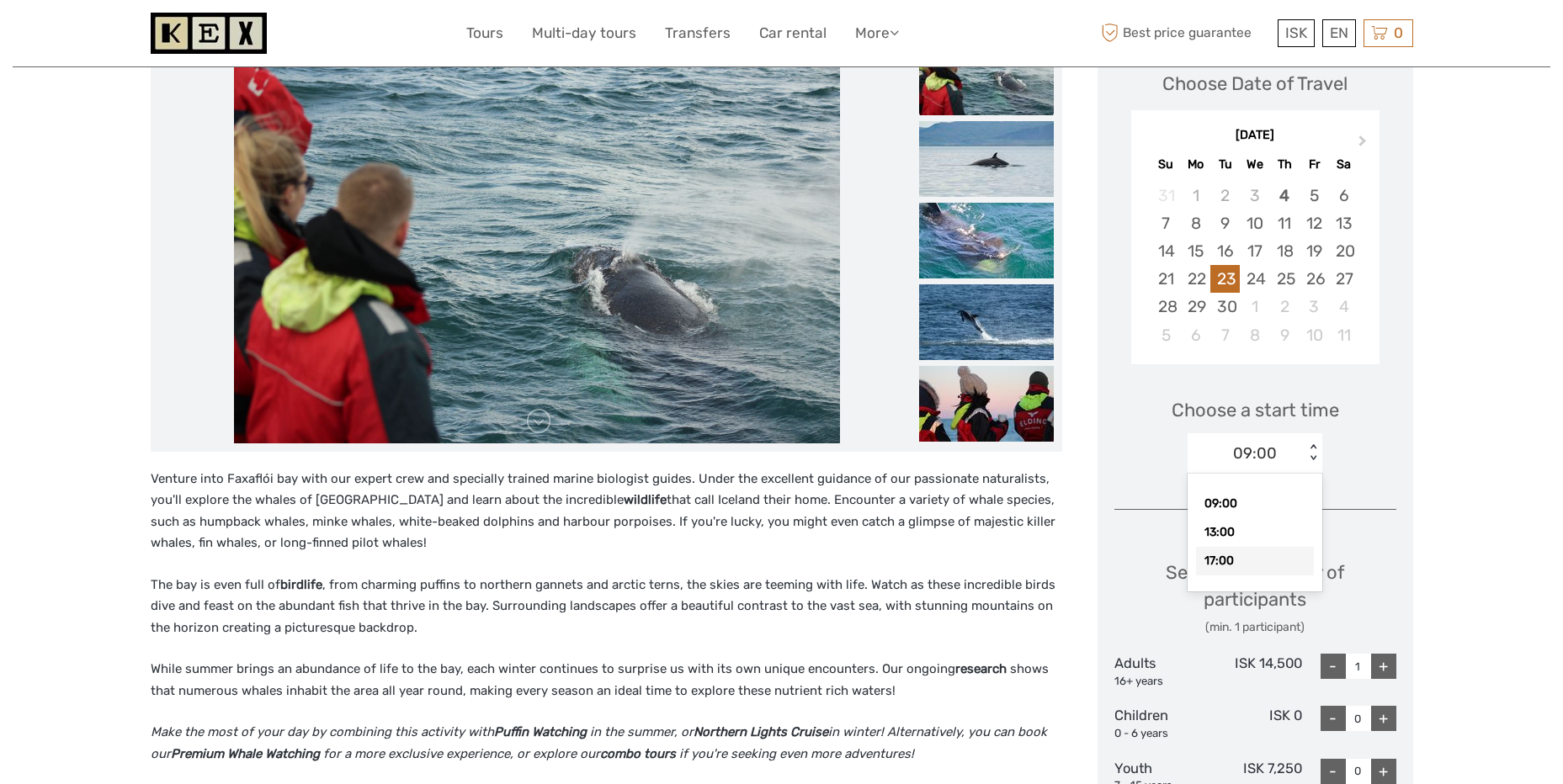
click at [1242, 554] on div "17:00" at bounding box center [1254, 561] width 118 height 29
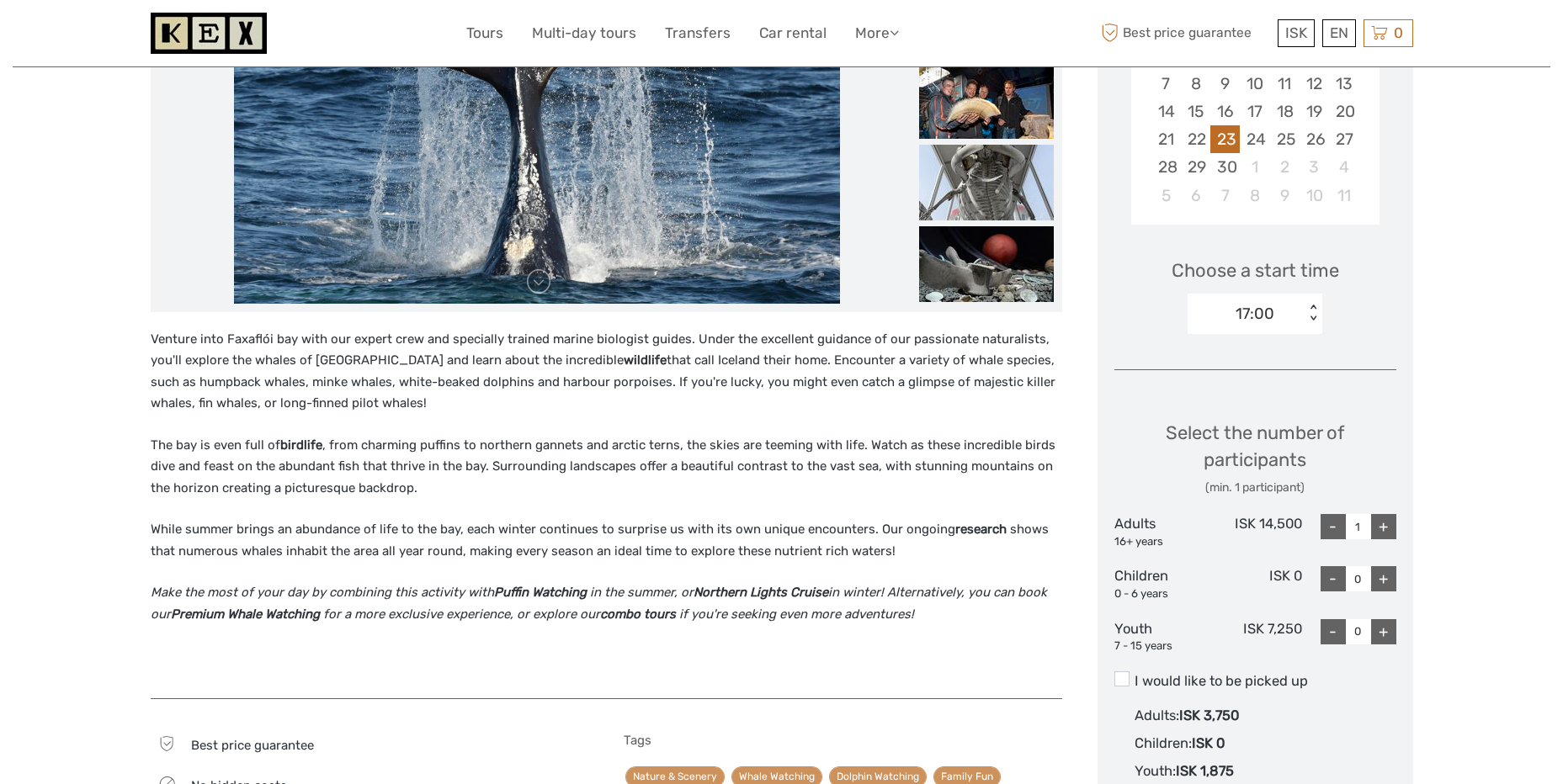
scroll to position [0, 0]
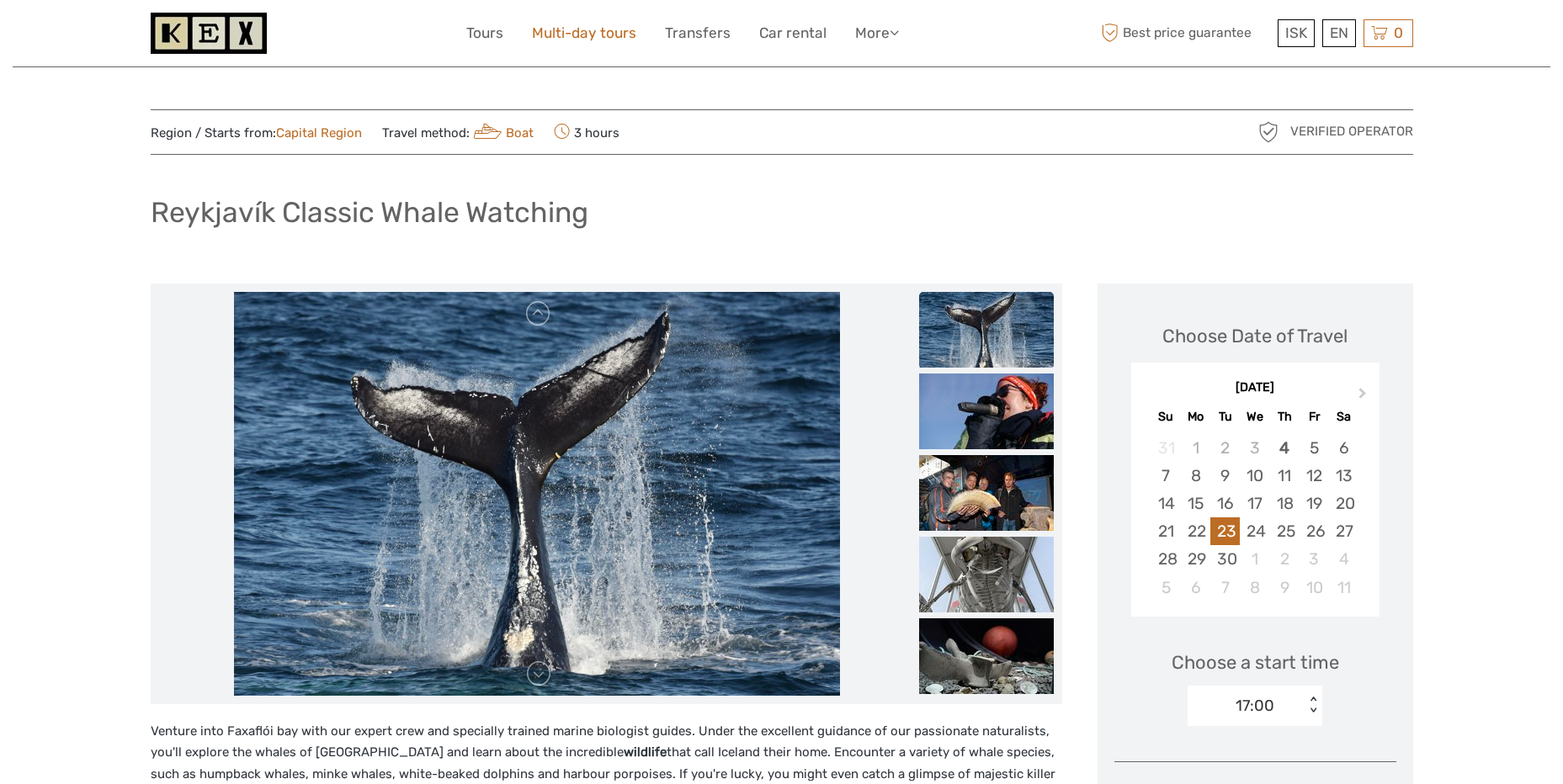
click at [553, 36] on link "Multi-day tours" at bounding box center [584, 33] width 105 height 24
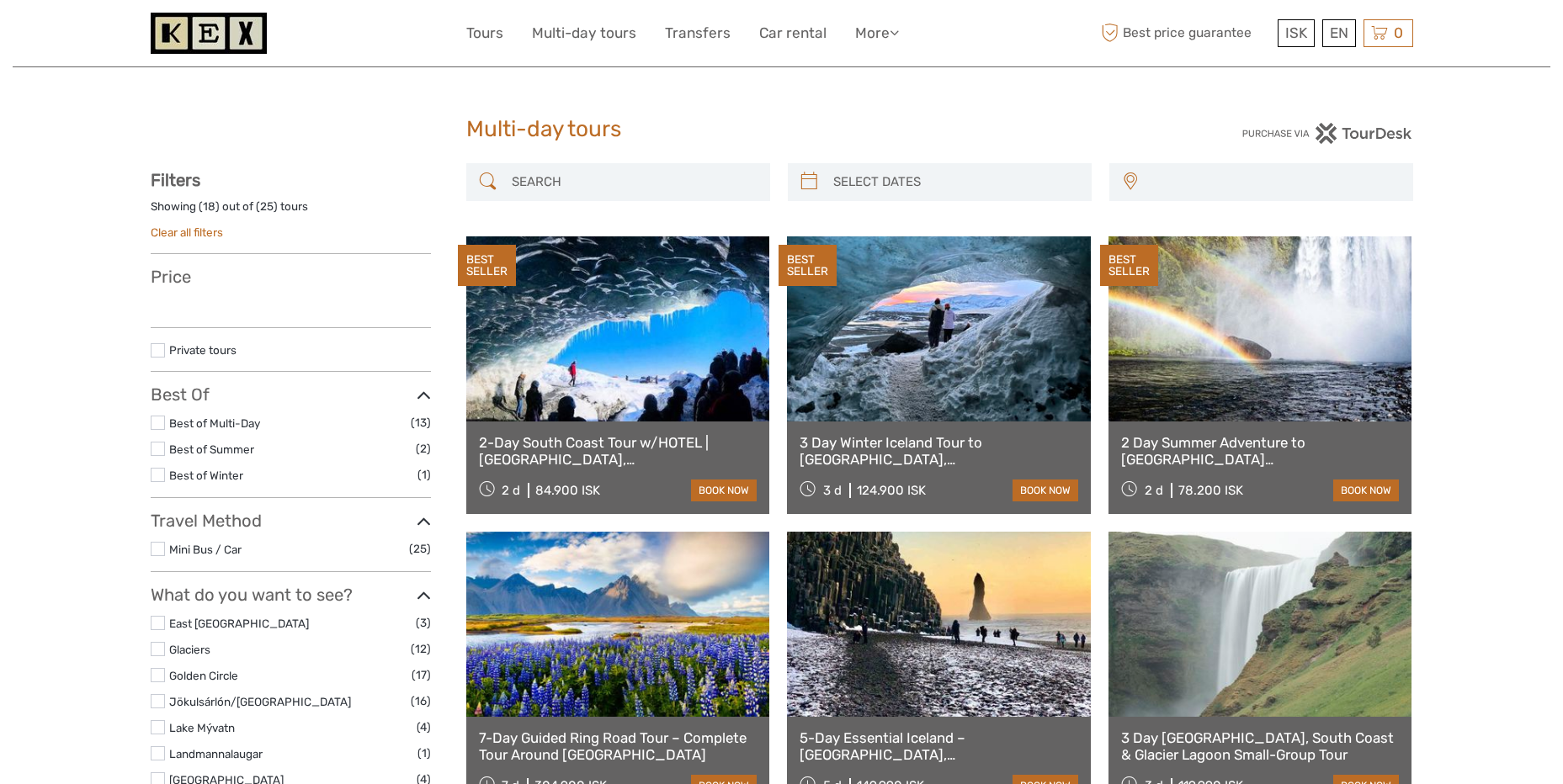
select select
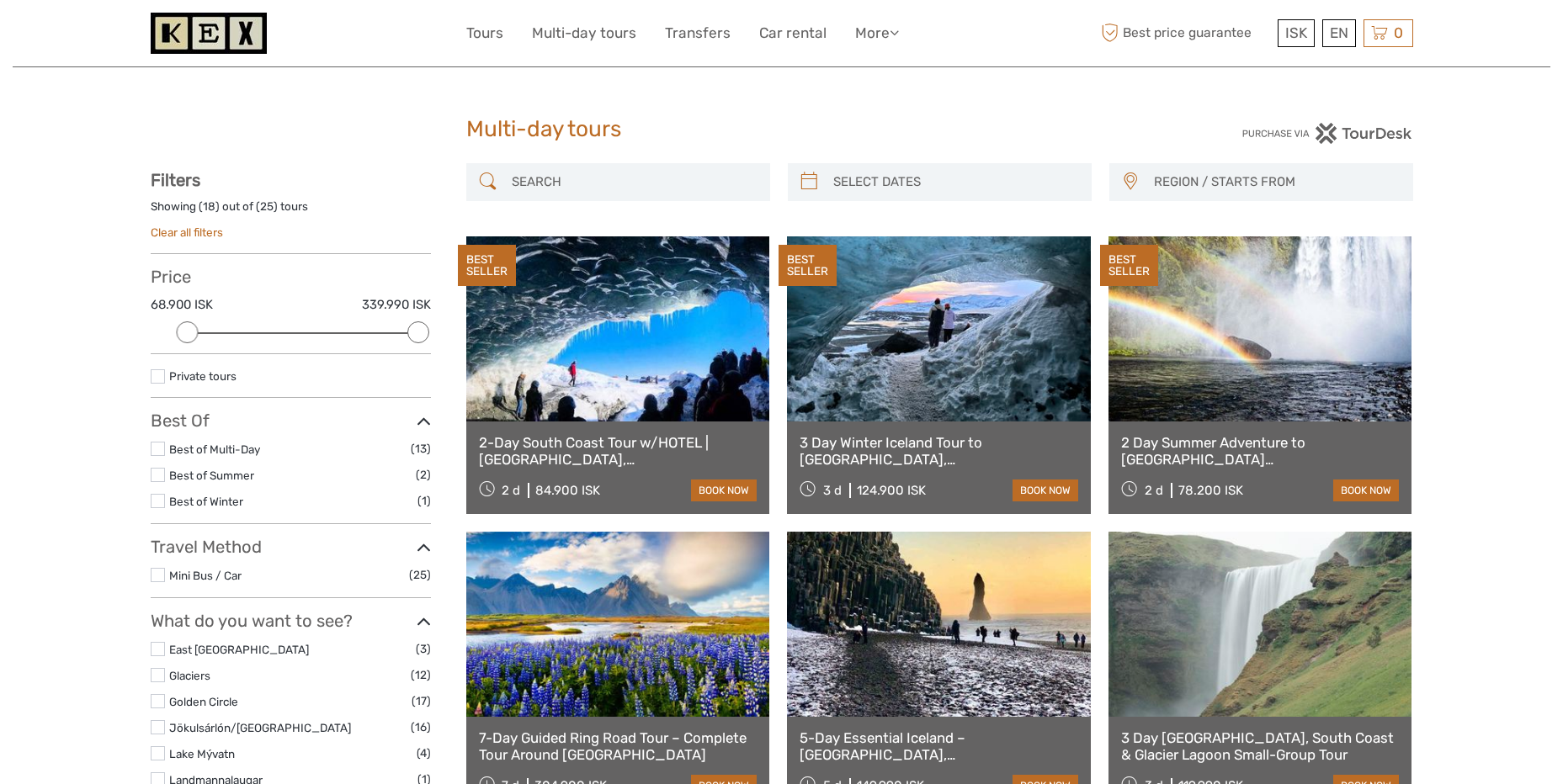
click at [626, 172] on input "search" at bounding box center [633, 183] width 257 height 30
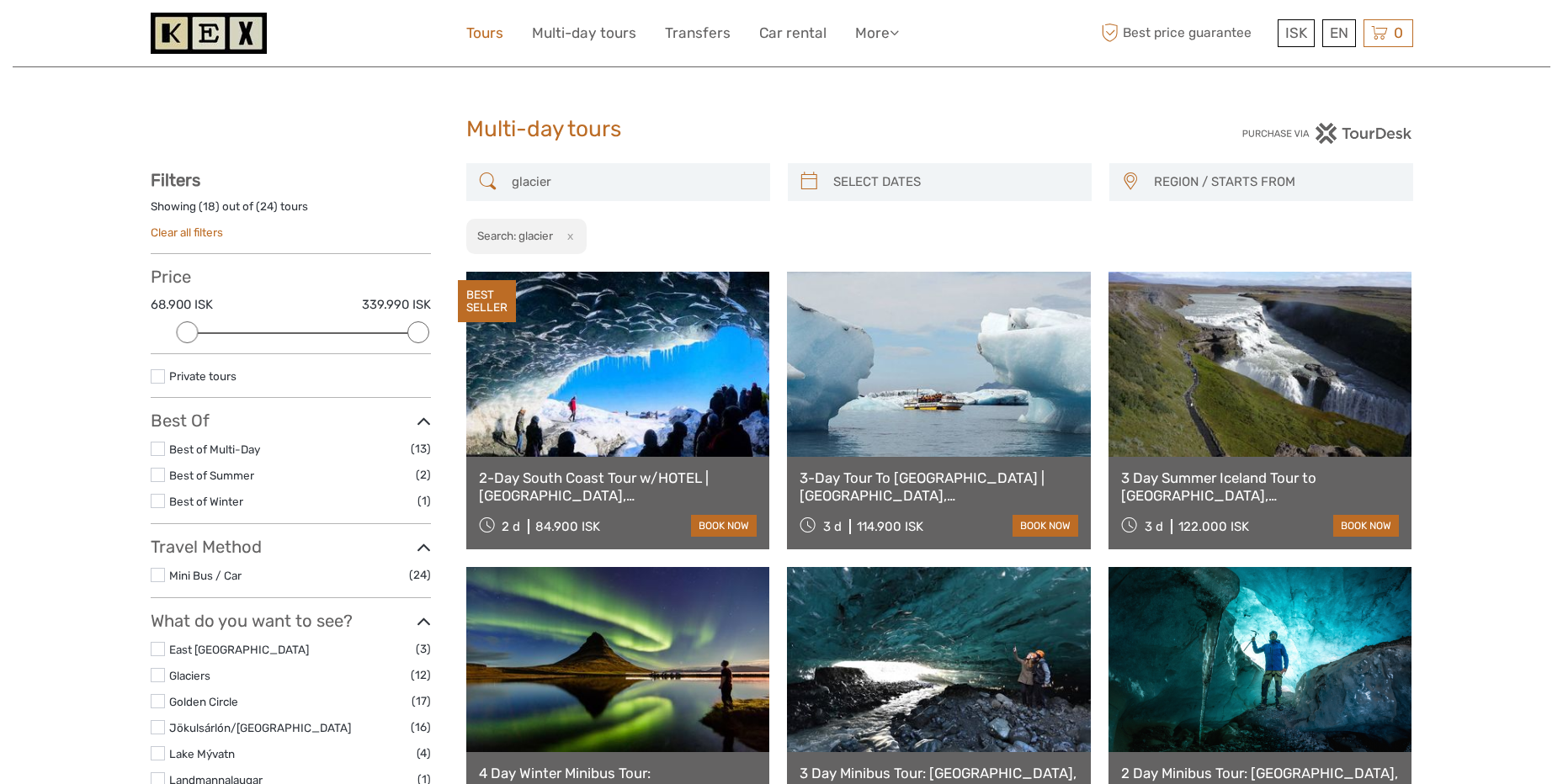
type input "glacier"
click at [491, 39] on link "Tours" at bounding box center [485, 33] width 37 height 24
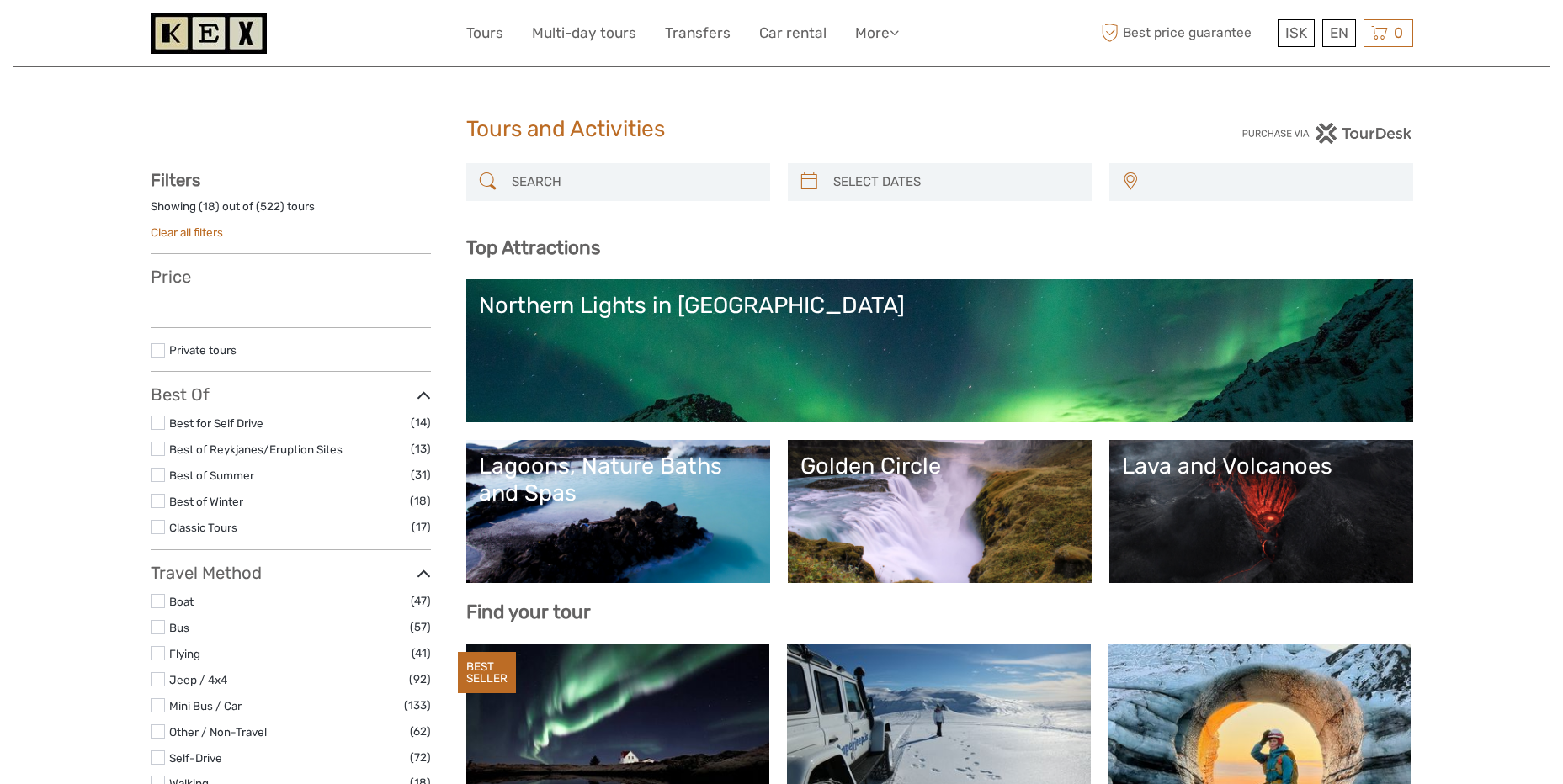
select select
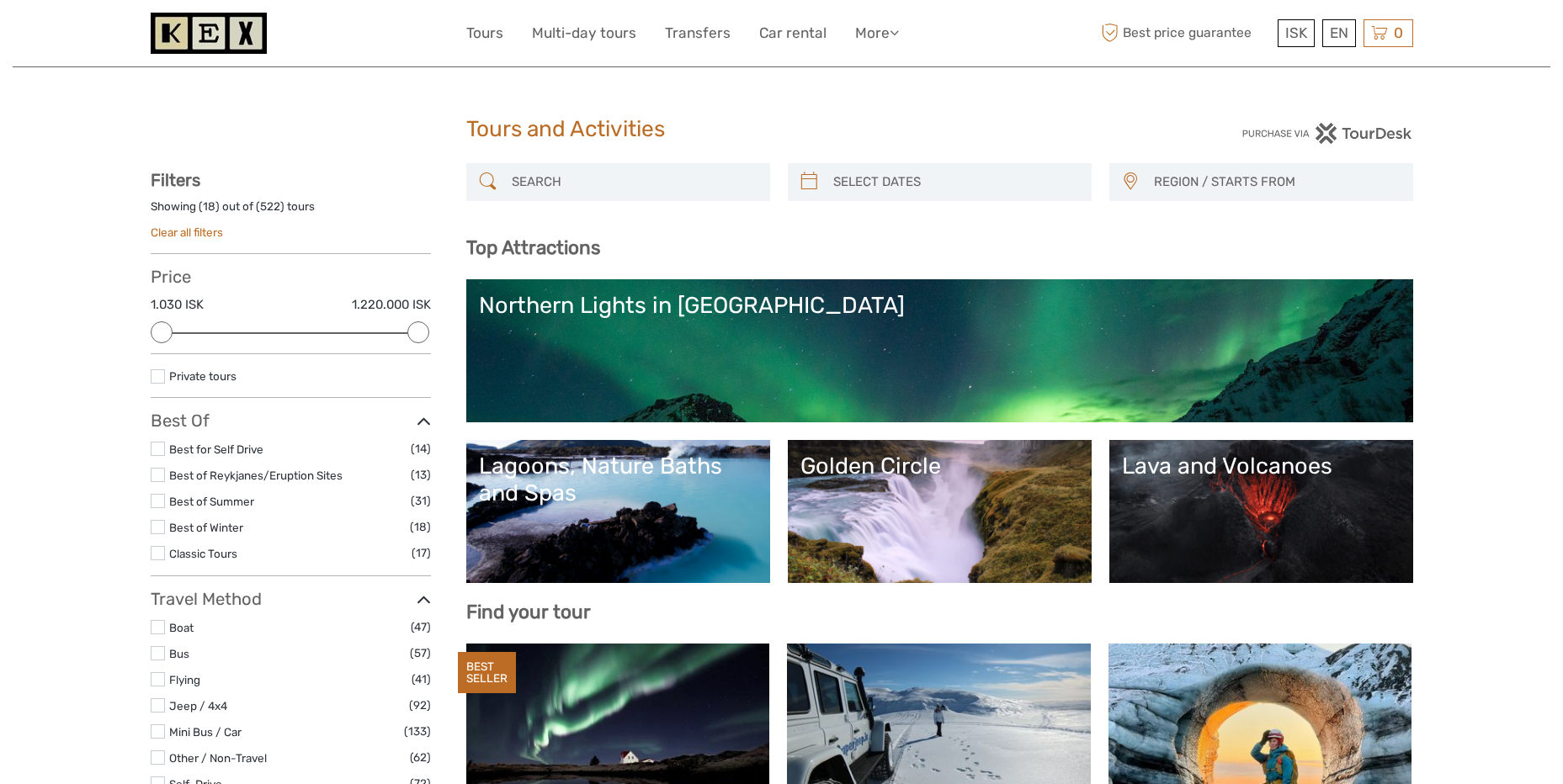
click at [609, 185] on input "search" at bounding box center [633, 183] width 257 height 30
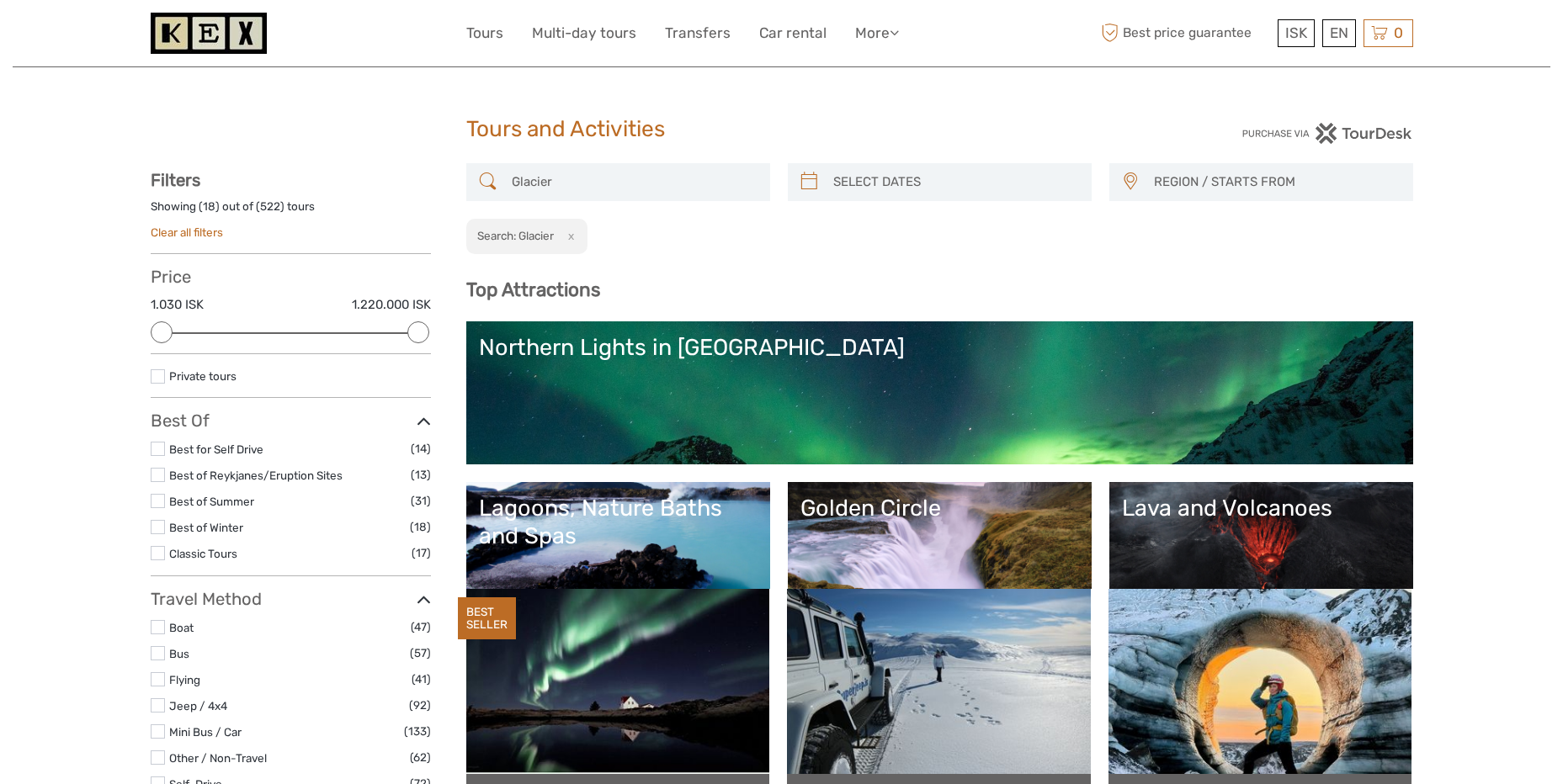
scroll to position [85, 0]
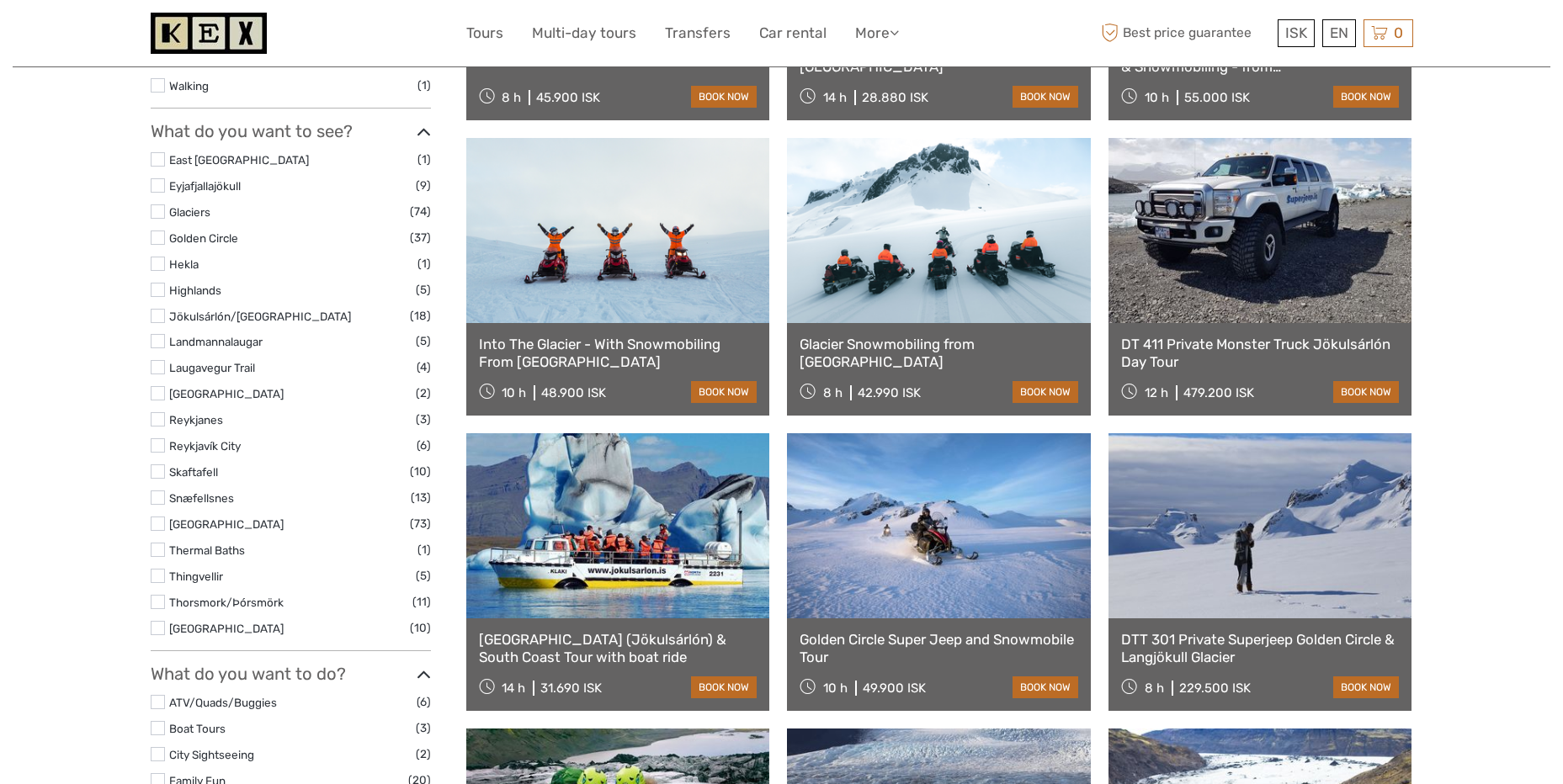
scroll to position [673, 0]
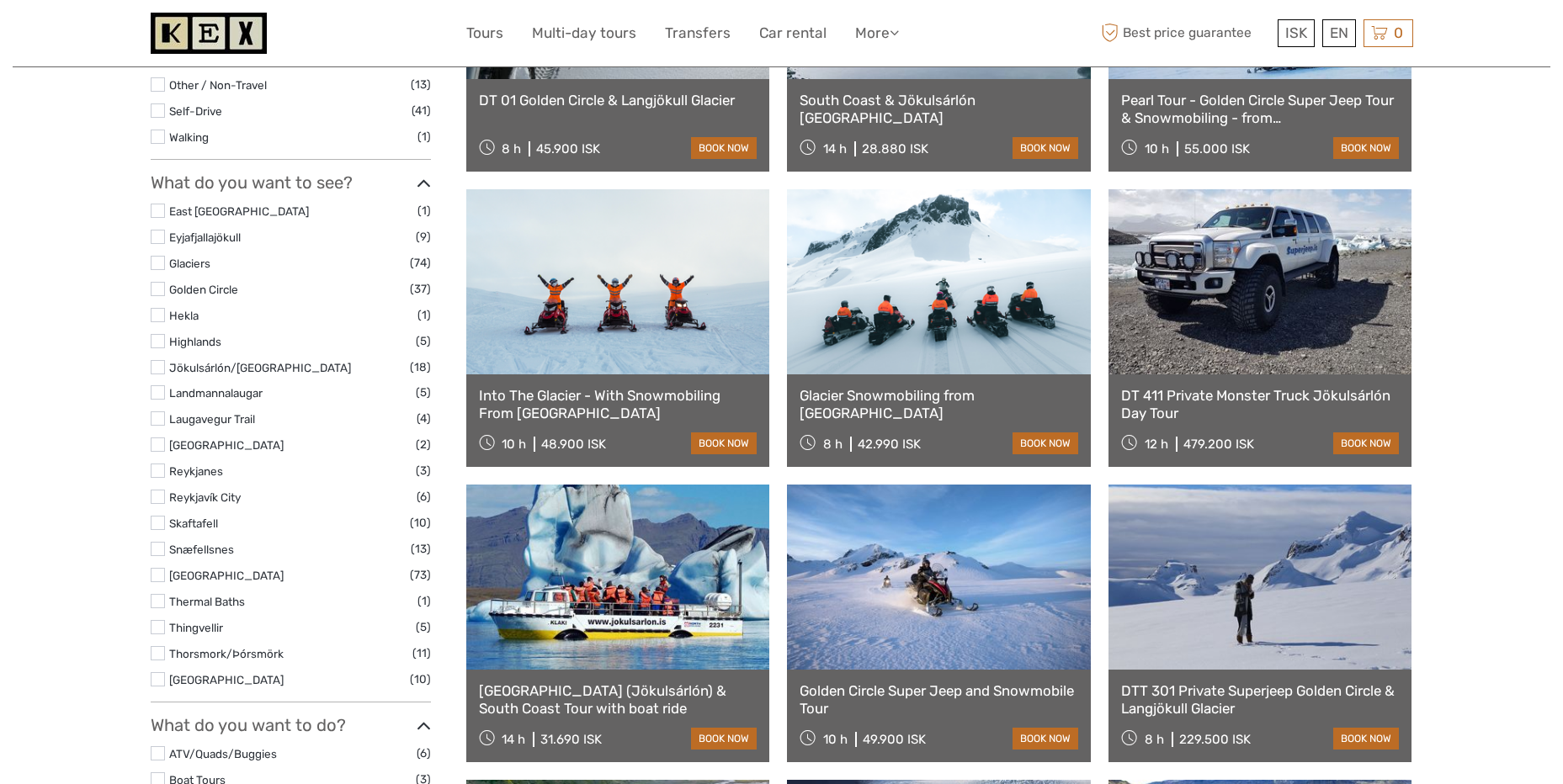
type input "Glacier"
click at [880, 391] on link "Glacier Snowmobiling from [GEOGRAPHIC_DATA]" at bounding box center [939, 404] width 279 height 34
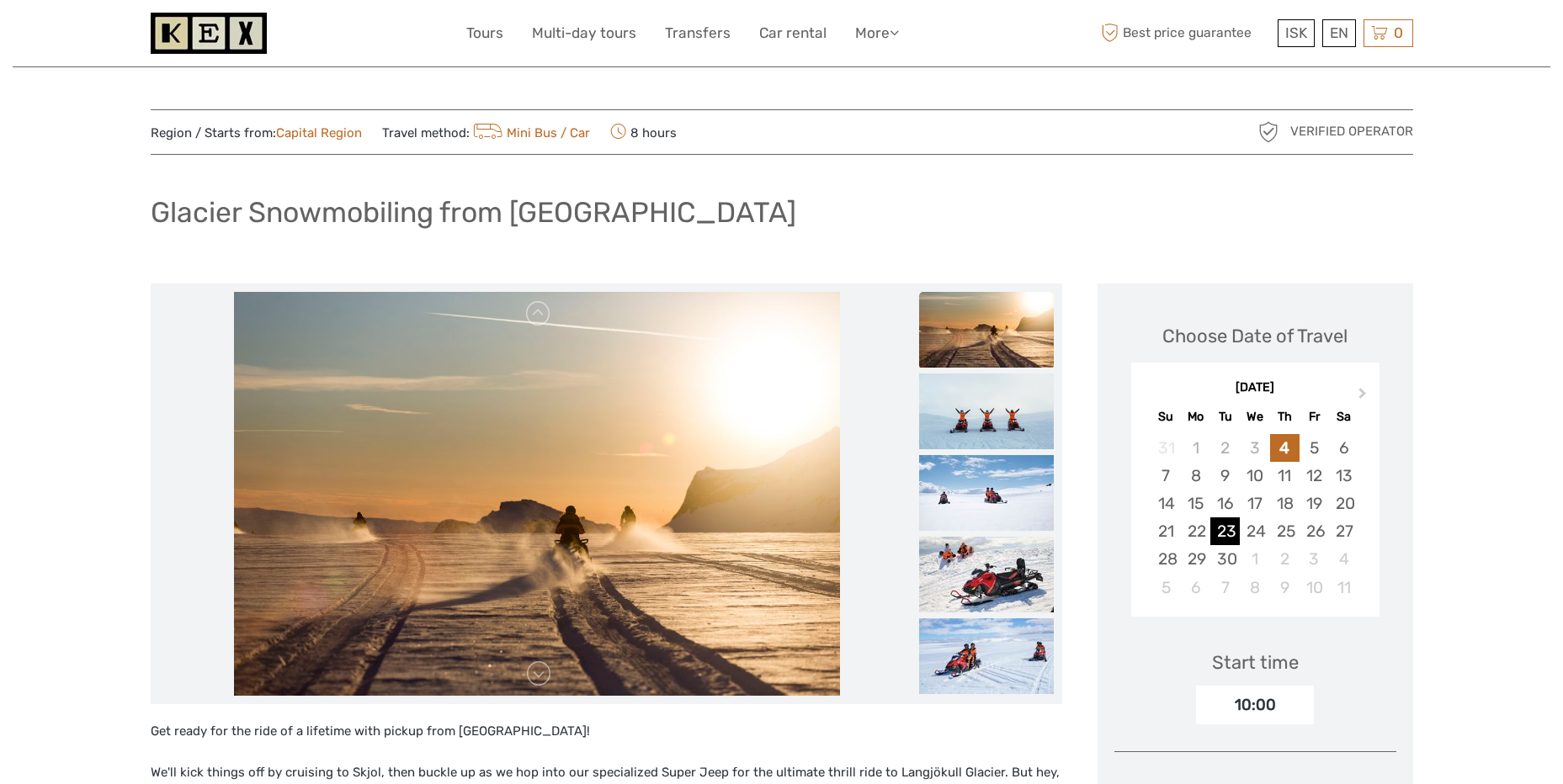
click at [1226, 535] on div "23" at bounding box center [1226, 531] width 30 height 28
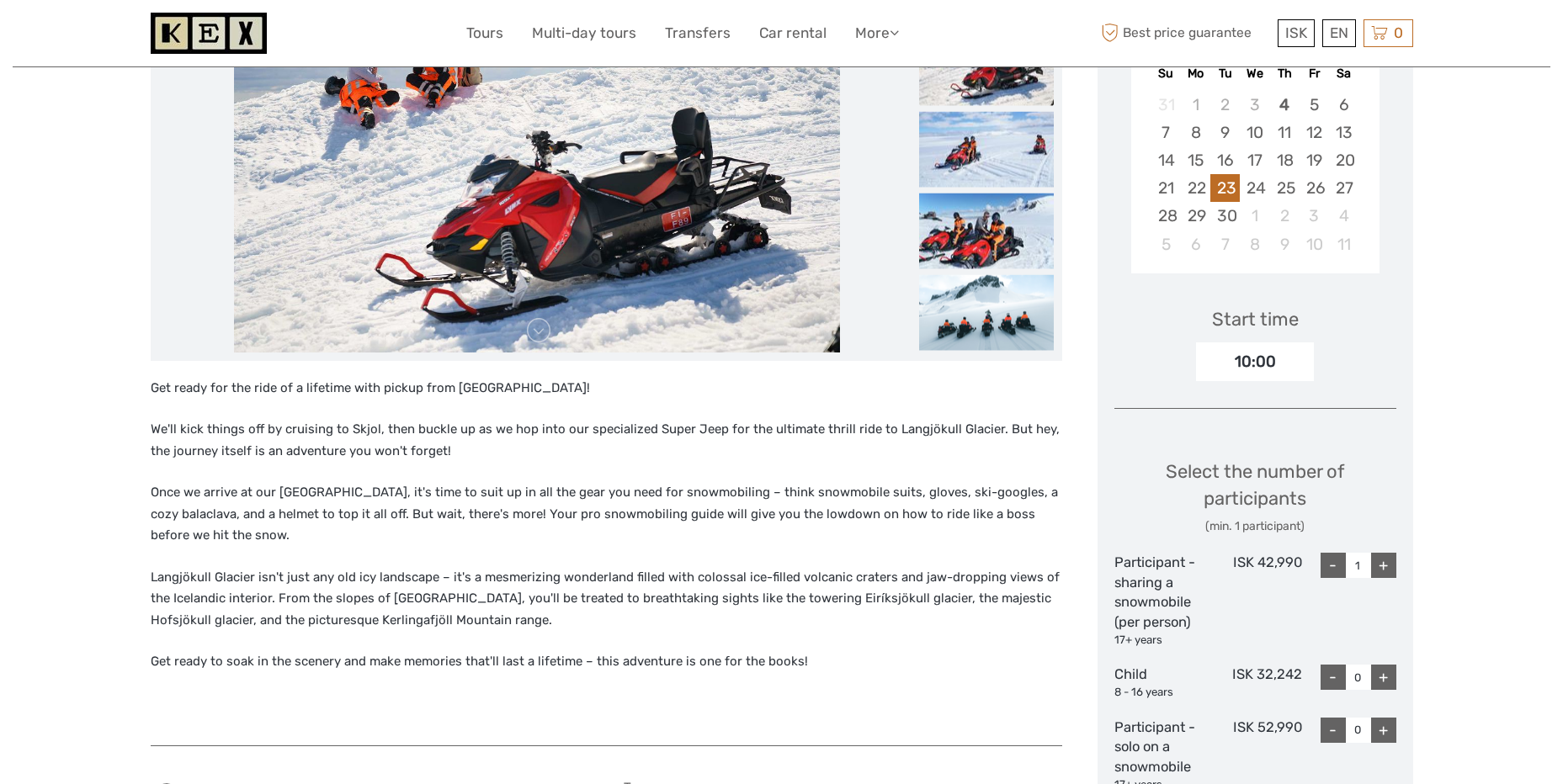
scroll to position [336, 0]
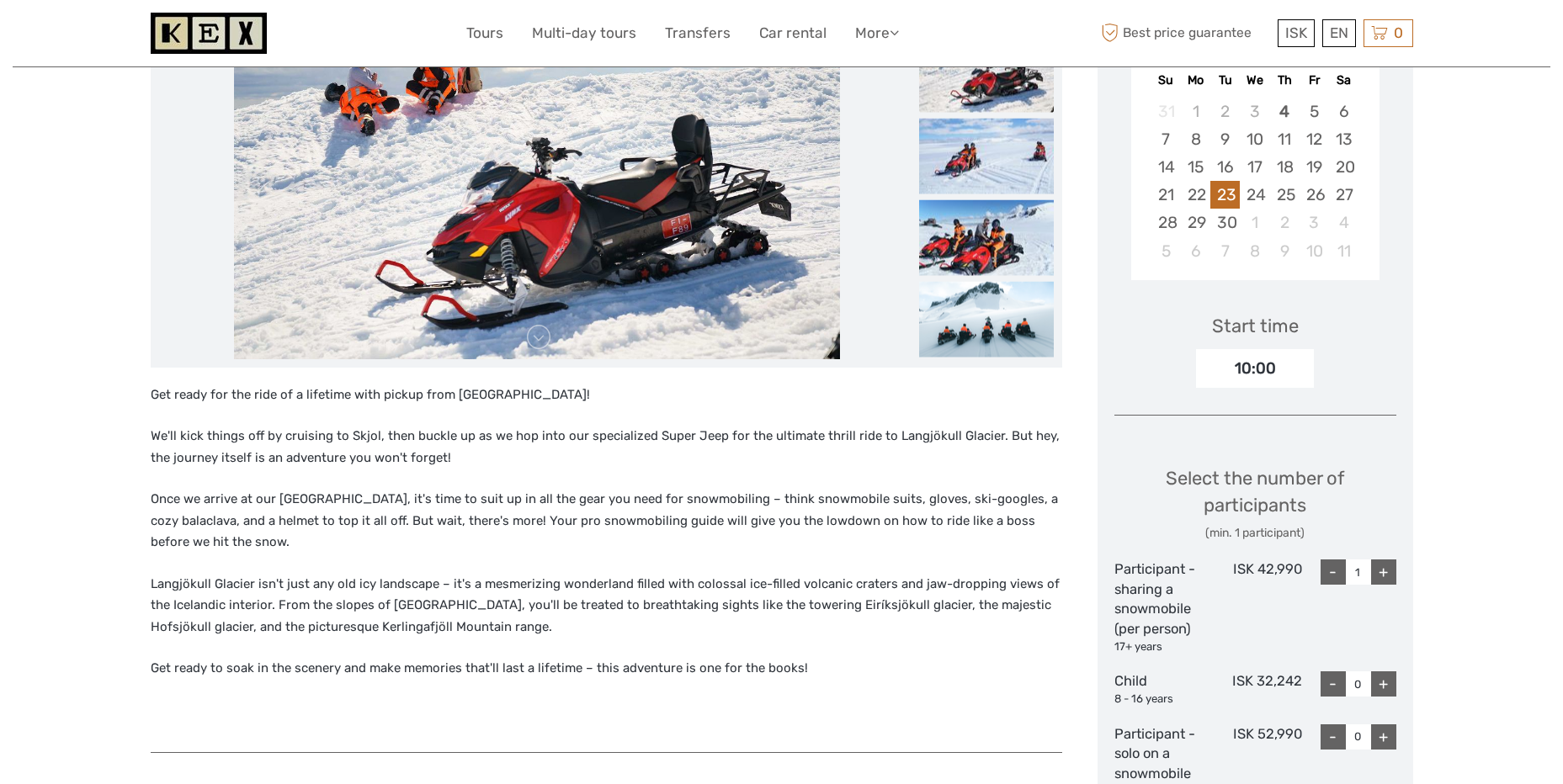
click at [1385, 578] on div "+" at bounding box center [1383, 572] width 25 height 25
type input "2"
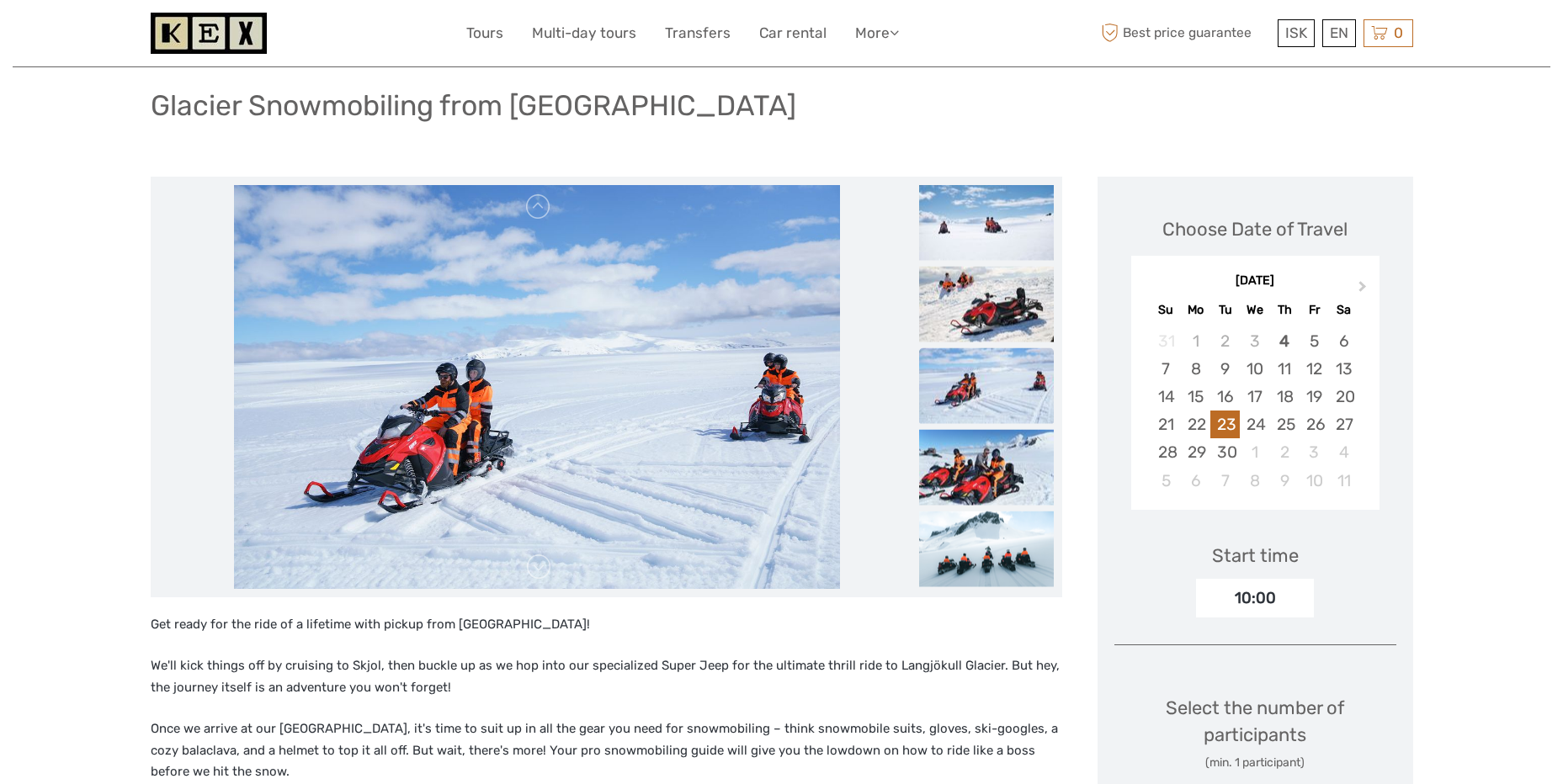
scroll to position [84, 0]
